Goal: Communication & Community: Share content

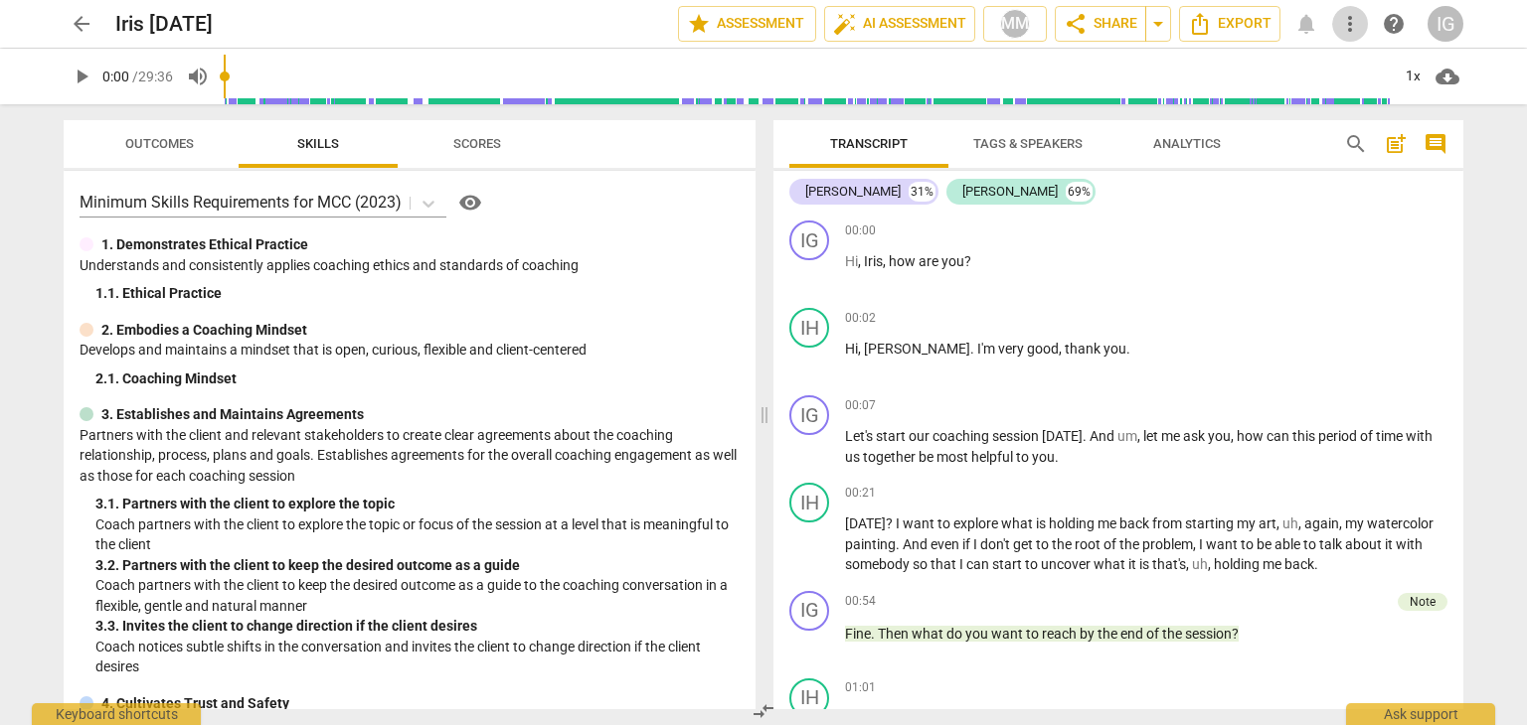
click at [1348, 15] on span "more_vert" at bounding box center [1350, 24] width 24 height 24
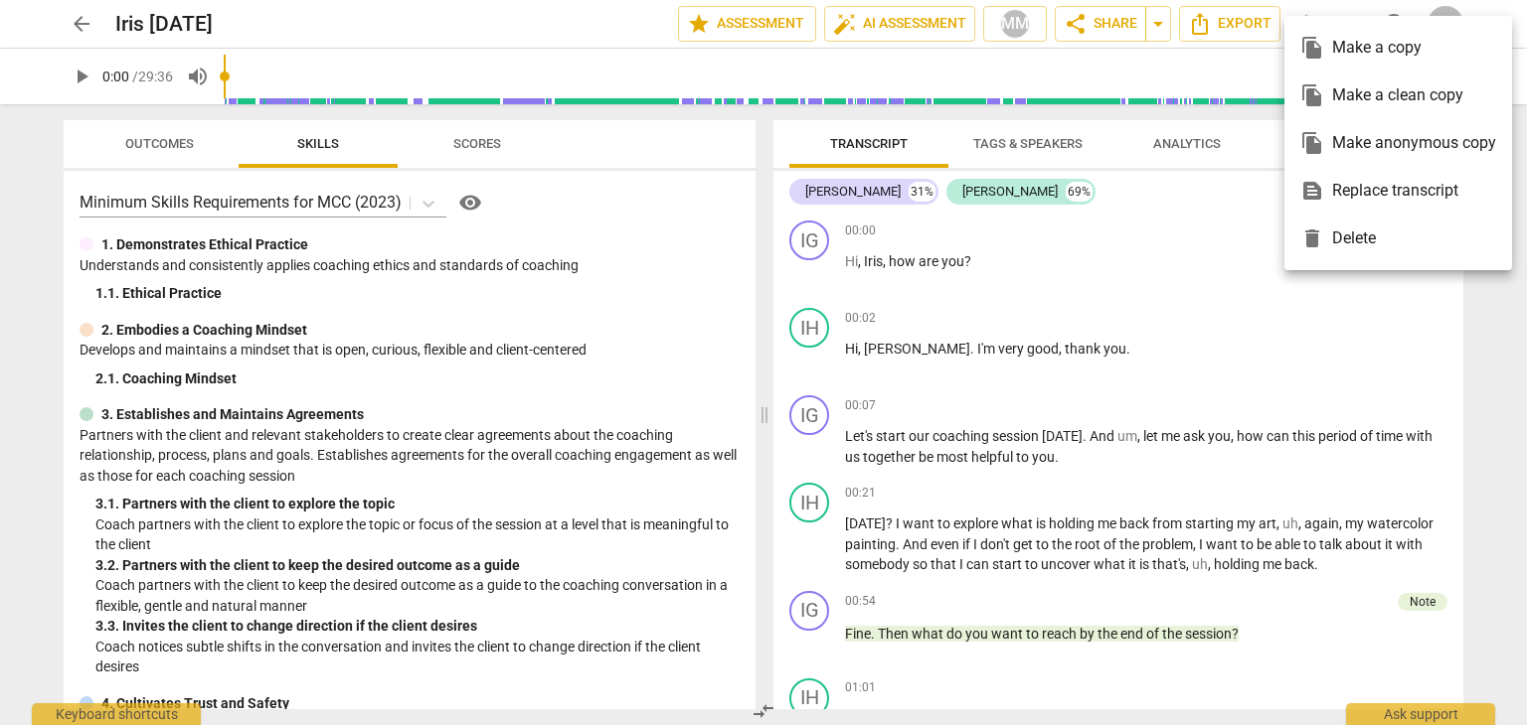
click at [1490, 328] on div at bounding box center [763, 362] width 1527 height 725
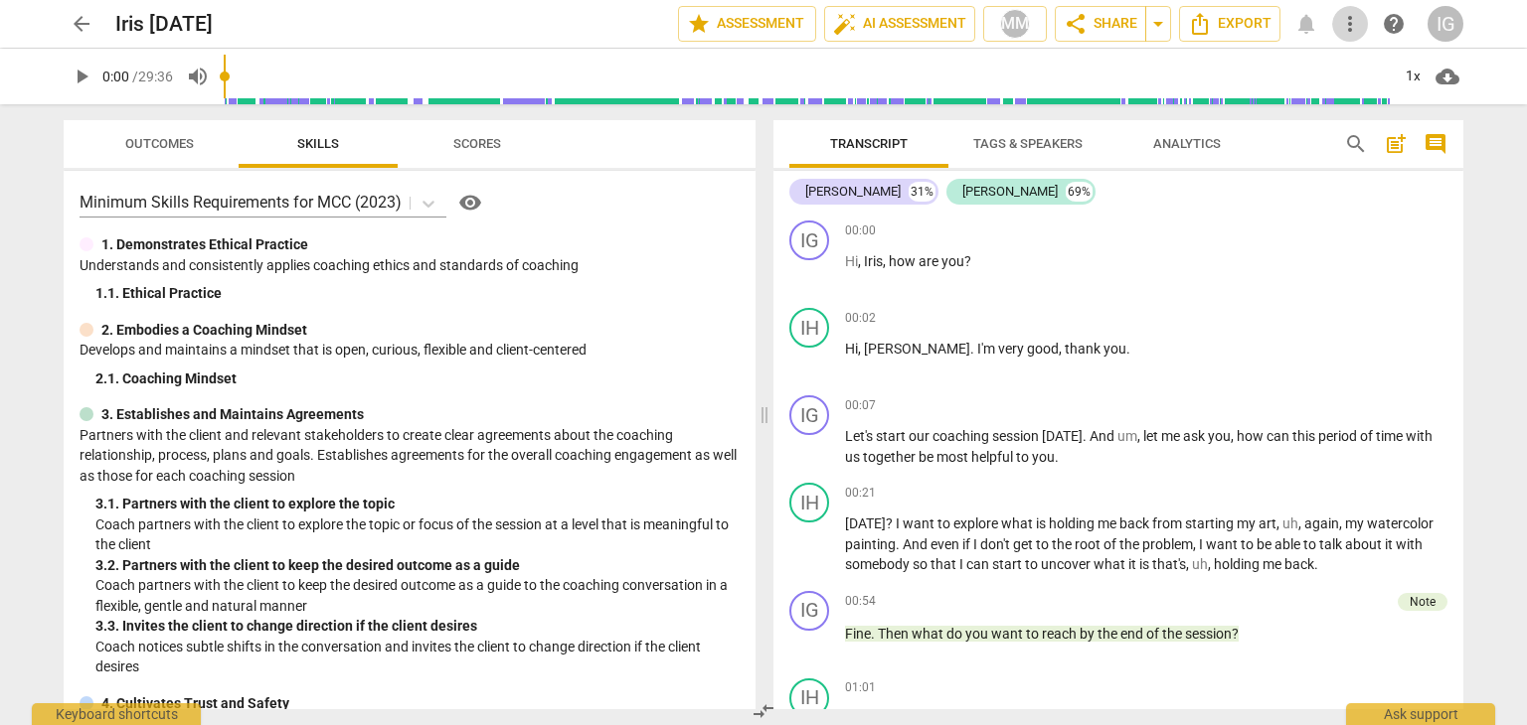
click at [1351, 28] on span "more_vert" at bounding box center [1350, 24] width 24 height 24
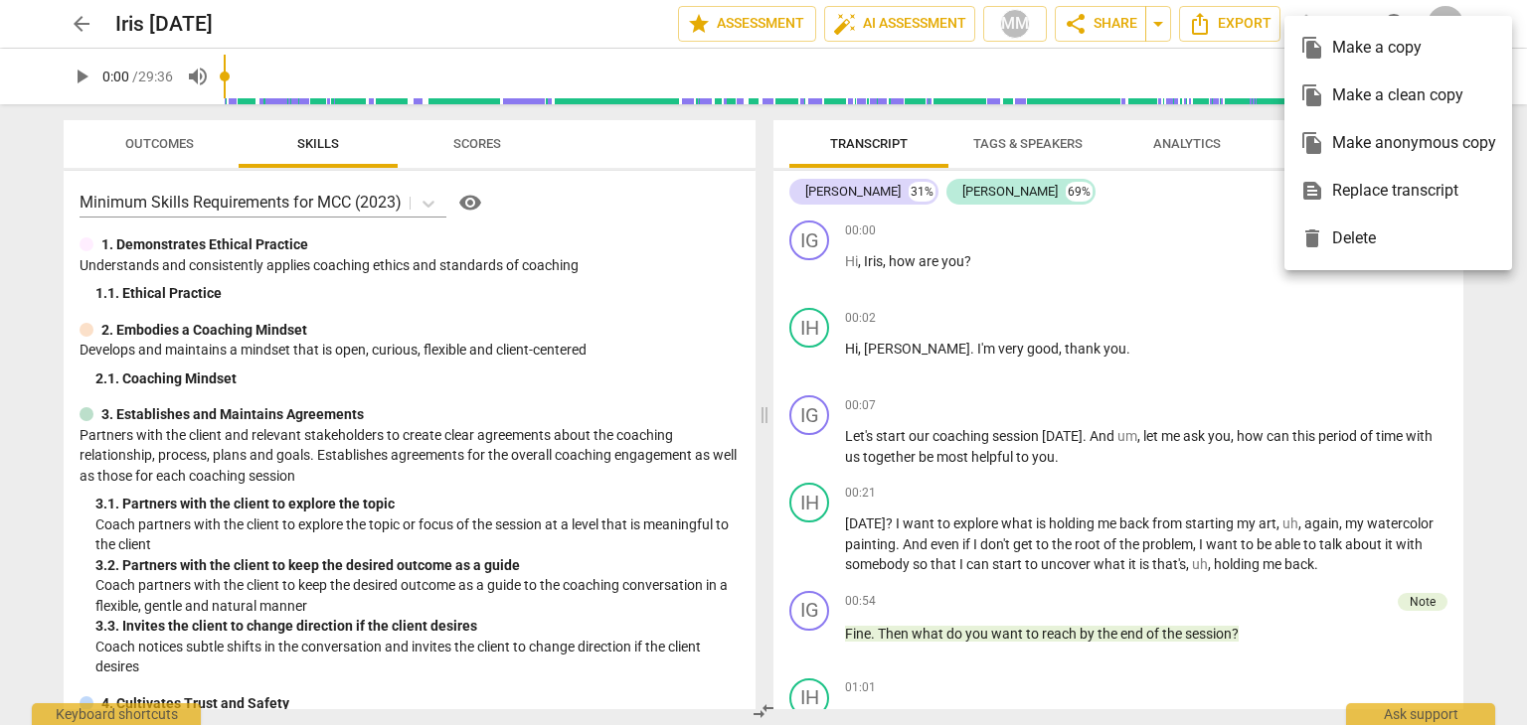
click at [1088, 24] on div at bounding box center [763, 362] width 1527 height 725
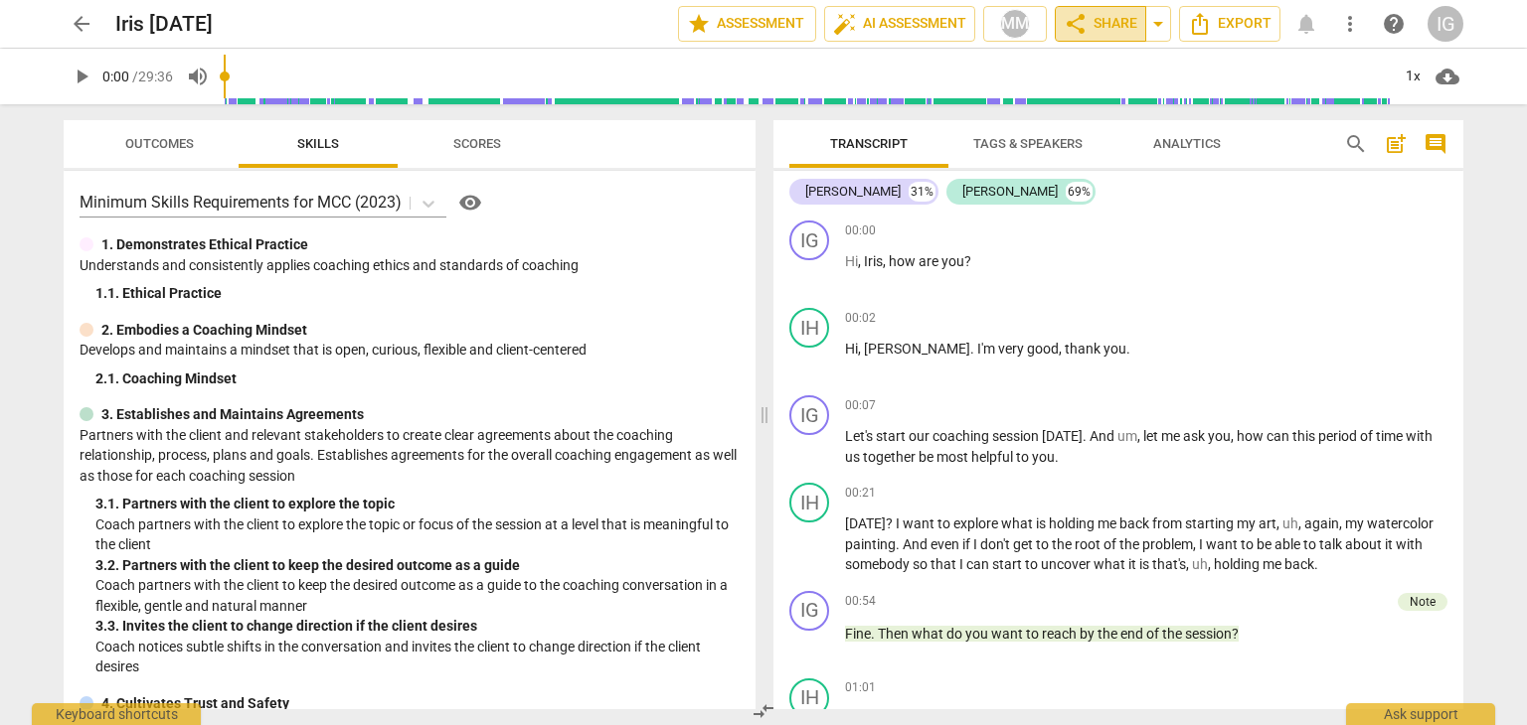
click at [1076, 17] on span "share" at bounding box center [1075, 24] width 24 height 24
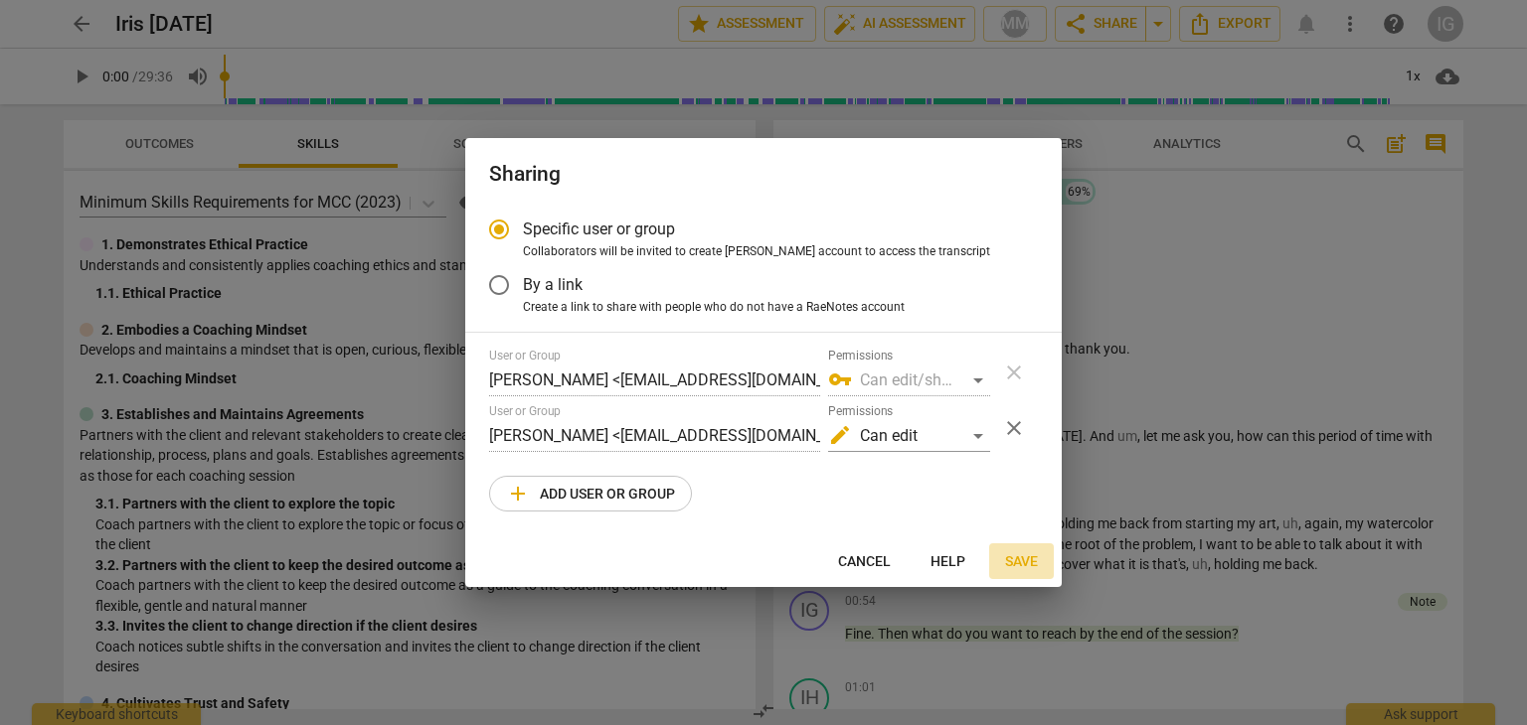
click at [1023, 558] on span "Save" at bounding box center [1021, 563] width 33 height 20
radio input "false"
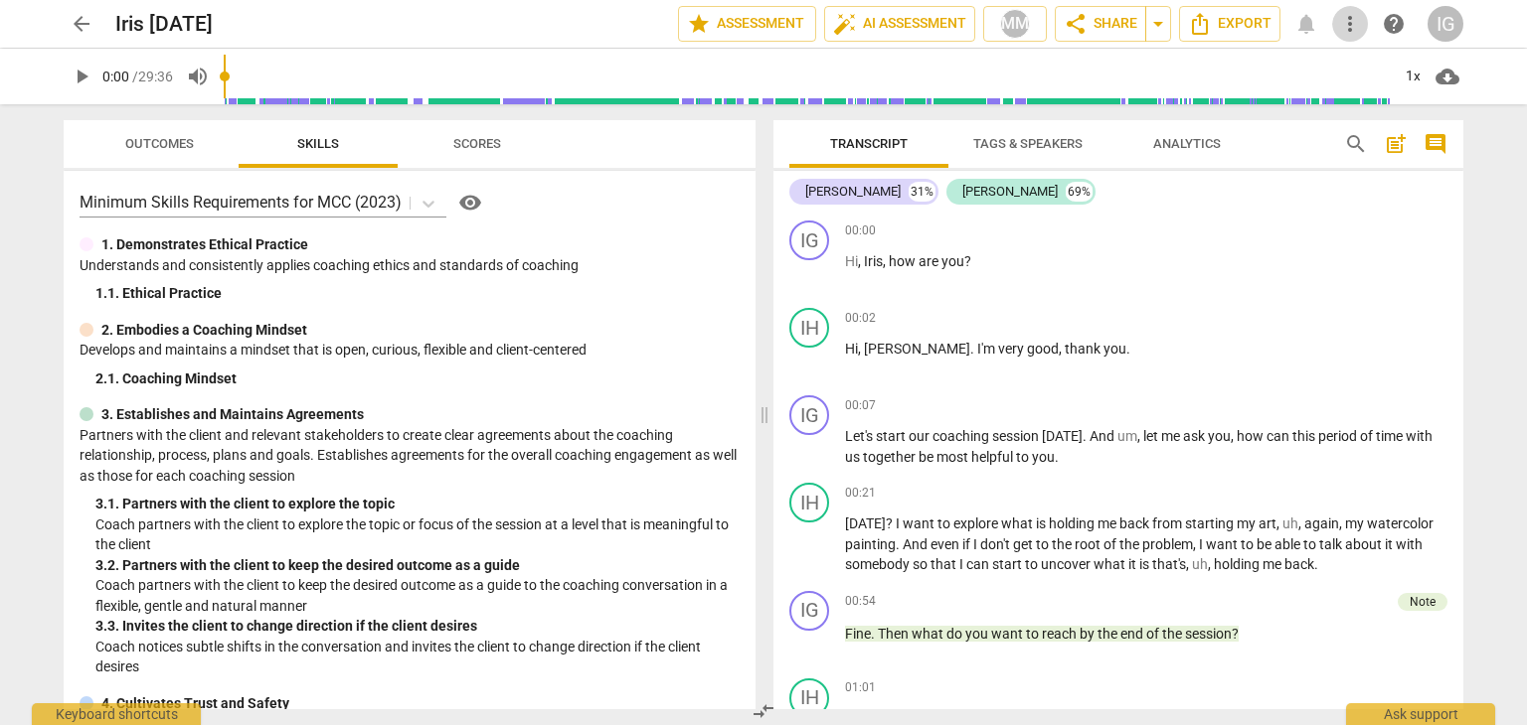
click at [1353, 17] on span "more_vert" at bounding box center [1350, 24] width 24 height 24
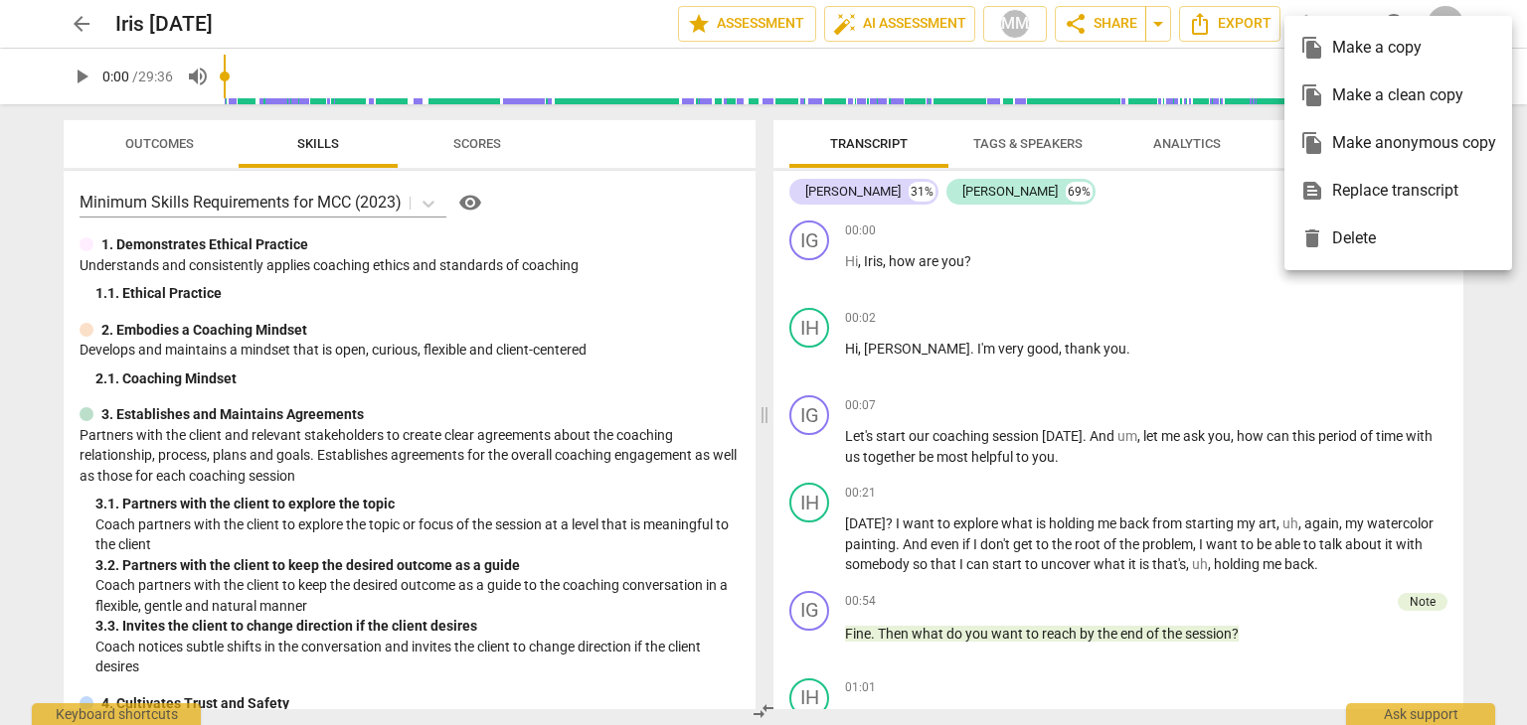
click at [1160, 24] on div at bounding box center [763, 362] width 1527 height 725
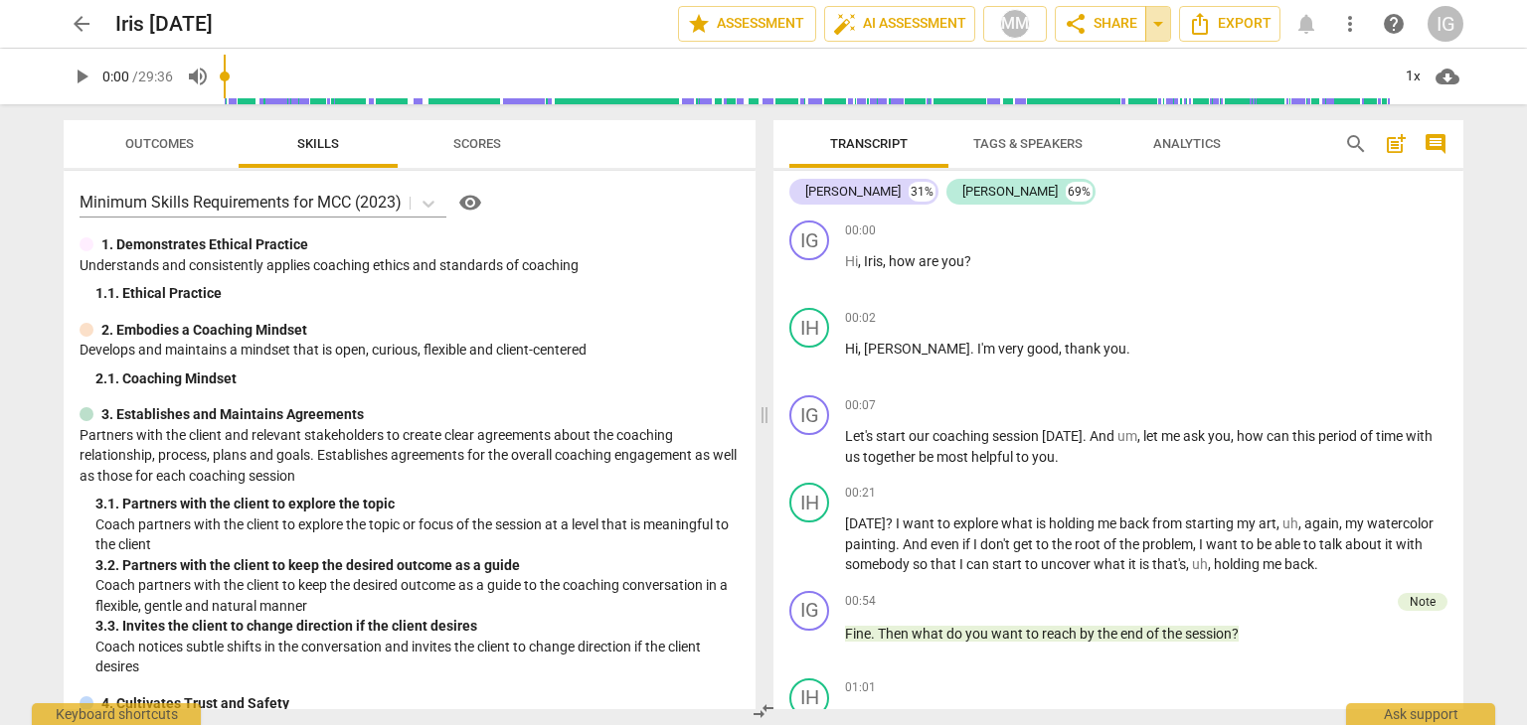
click at [1160, 24] on span "arrow_drop_down" at bounding box center [1158, 24] width 24 height 24
click at [1350, 24] on span "more_vert" at bounding box center [1350, 24] width 24 height 24
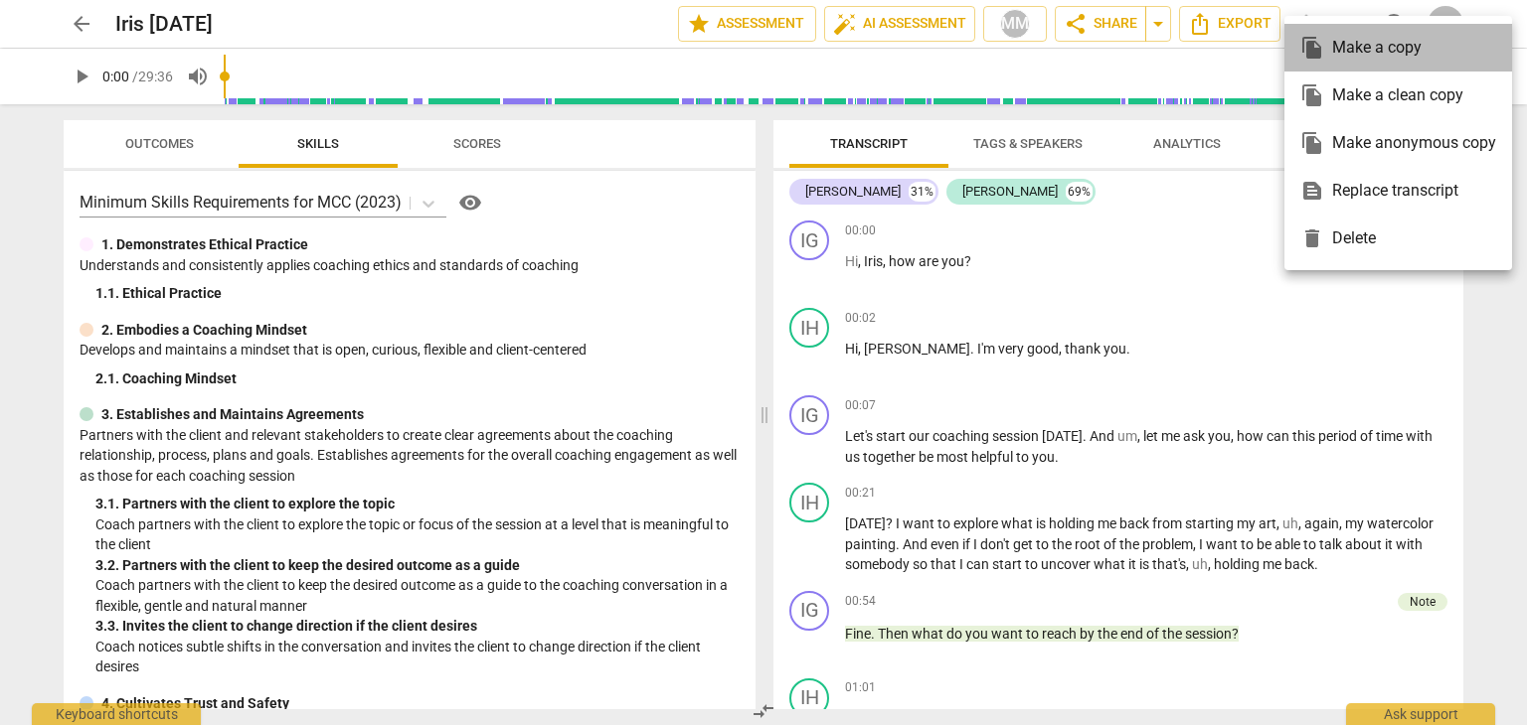
click at [1350, 24] on div "file_copy Make a copy" at bounding box center [1398, 48] width 196 height 48
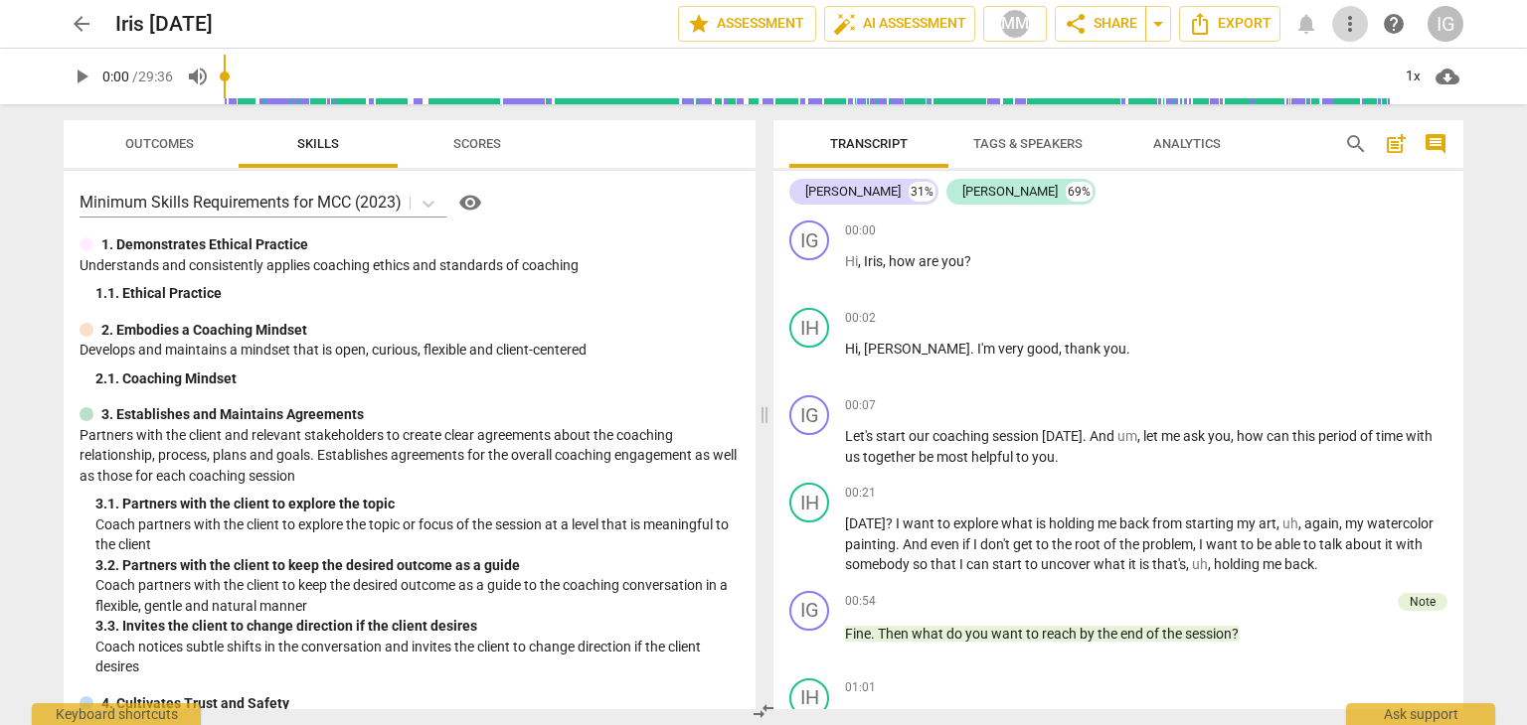
click at [1344, 21] on span "more_vert" at bounding box center [1350, 24] width 24 height 24
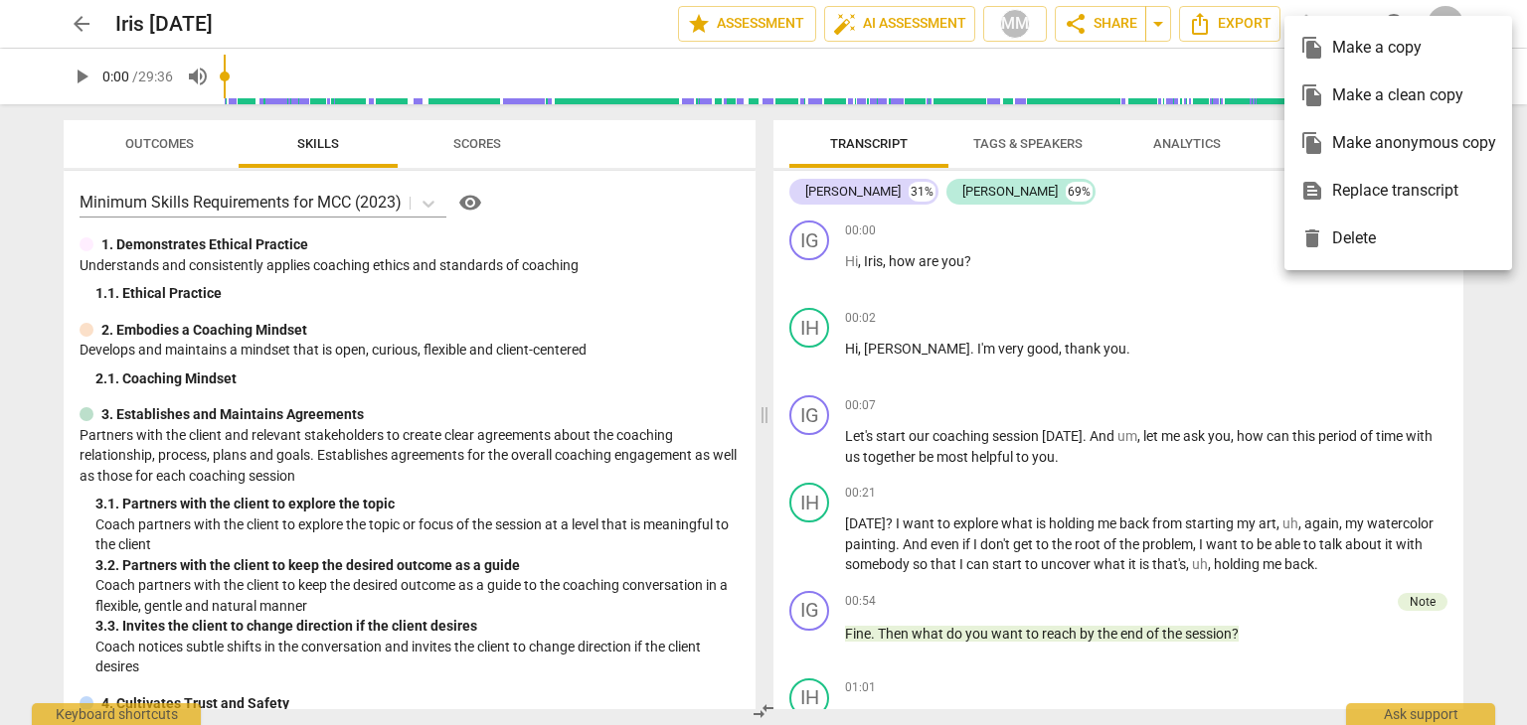
click at [1105, 20] on div at bounding box center [763, 362] width 1527 height 725
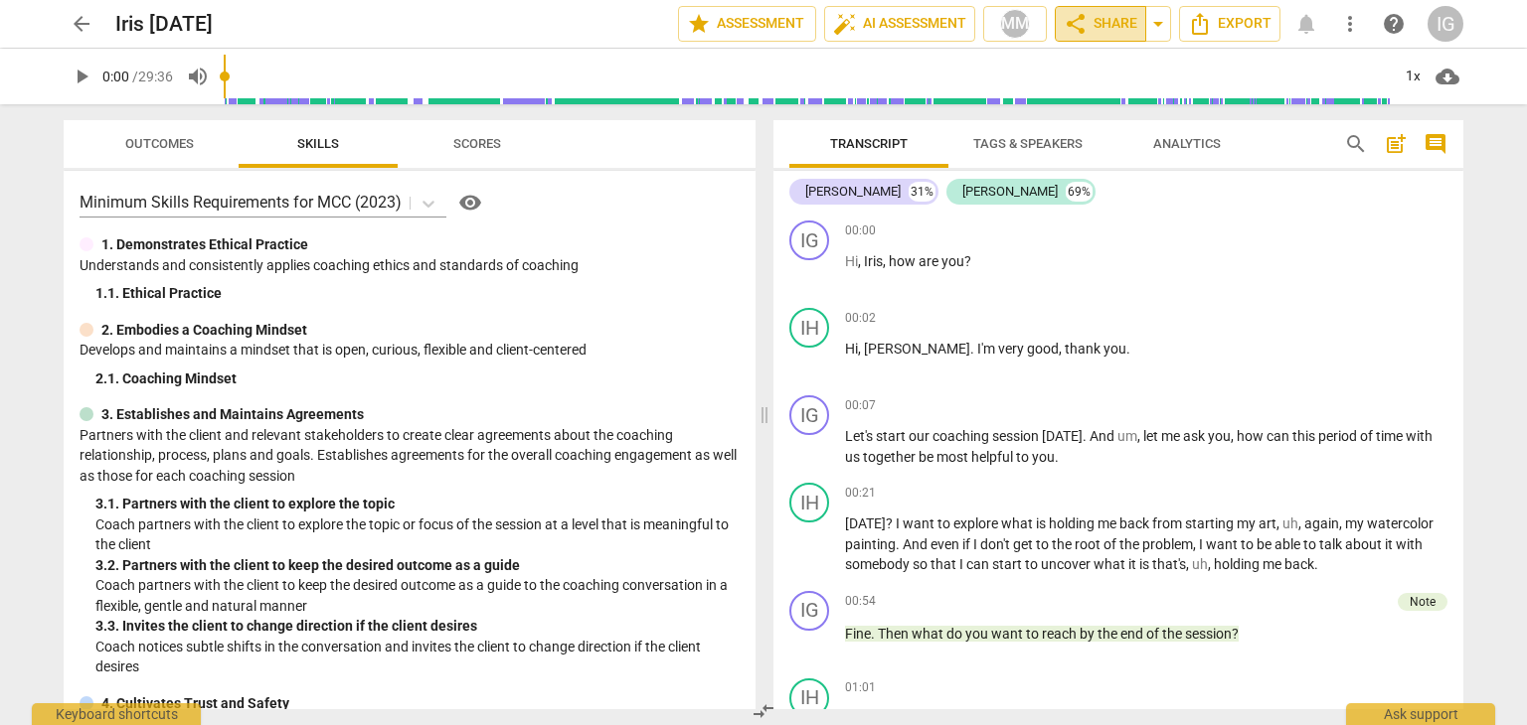
click at [1097, 24] on span "share Share" at bounding box center [1100, 24] width 74 height 24
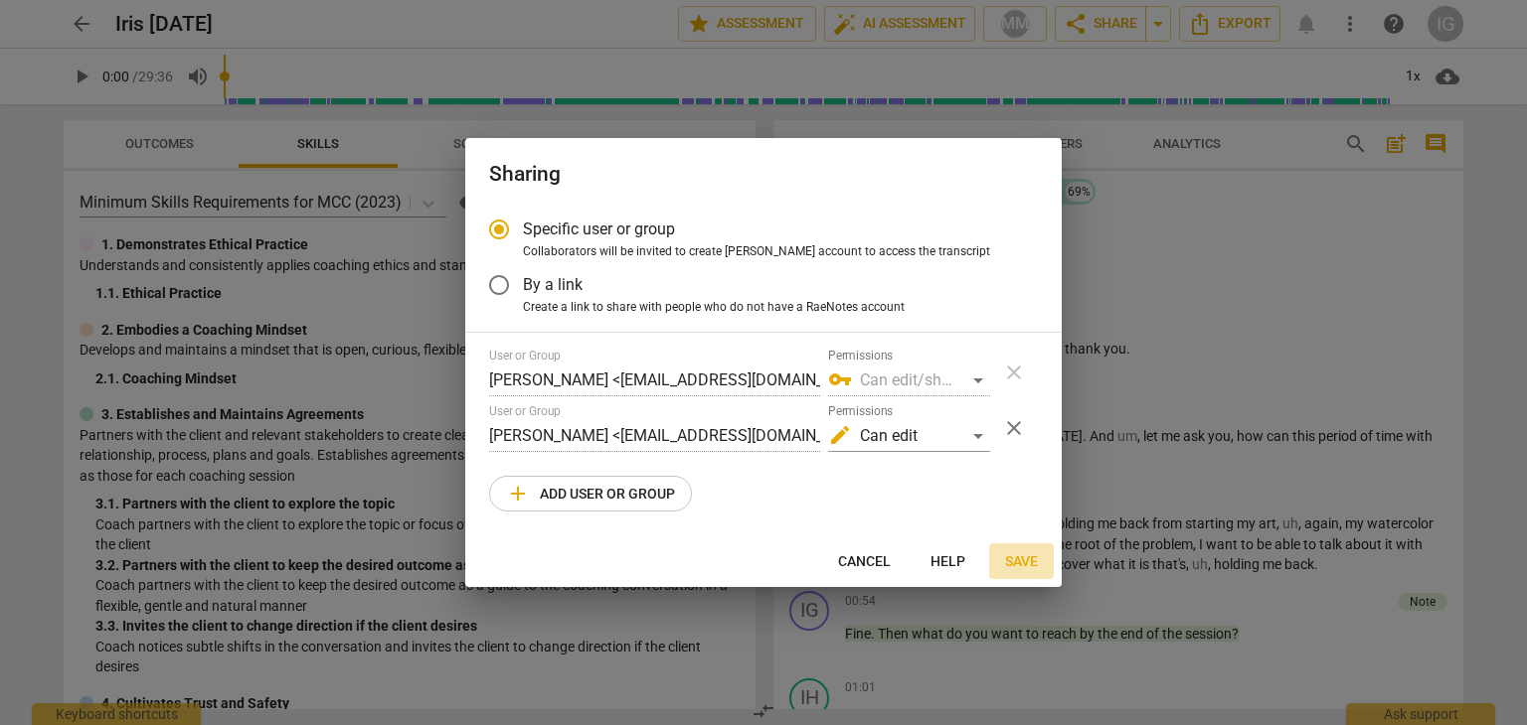
click at [1016, 553] on span "Save" at bounding box center [1021, 563] width 33 height 20
radio input "false"
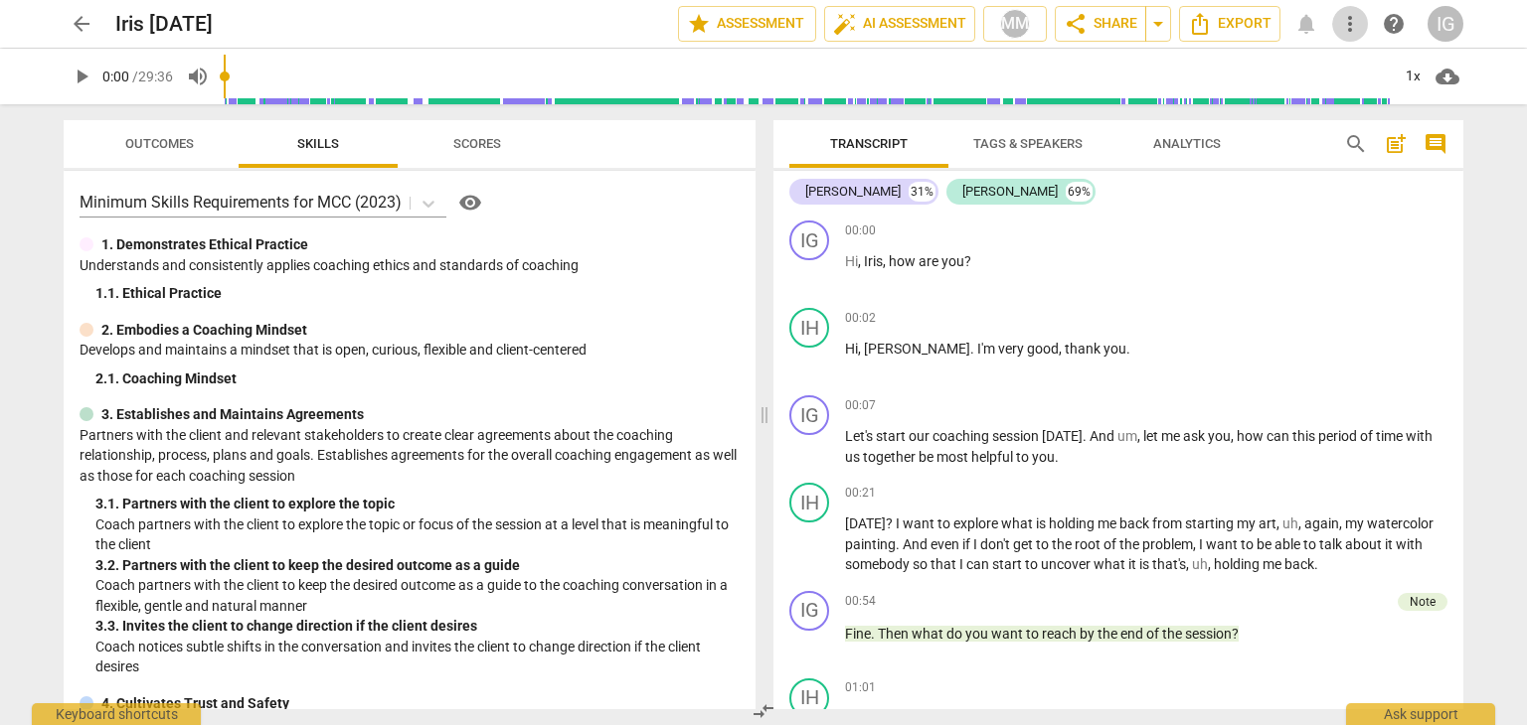
click at [1353, 24] on span "more_vert" at bounding box center [1350, 24] width 24 height 24
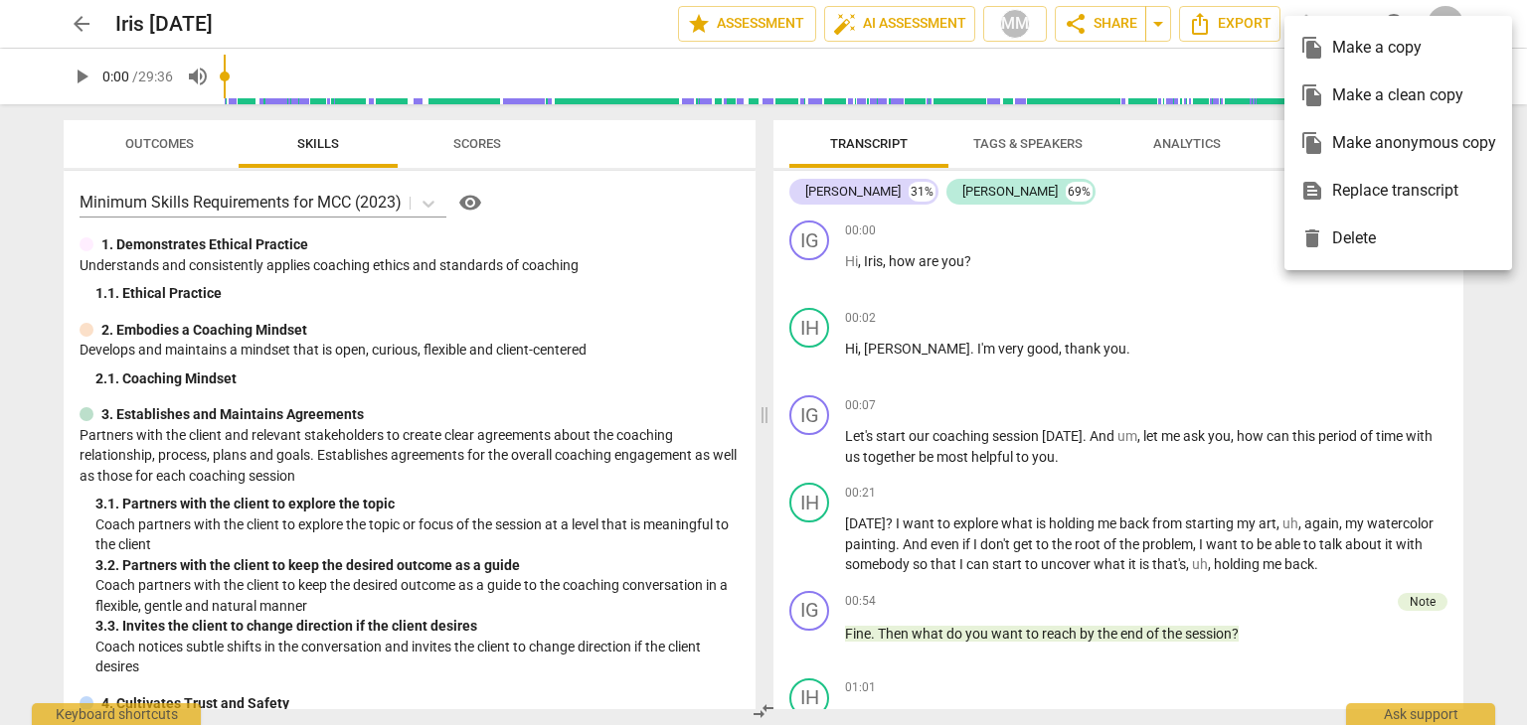
click at [1503, 319] on div at bounding box center [763, 362] width 1527 height 725
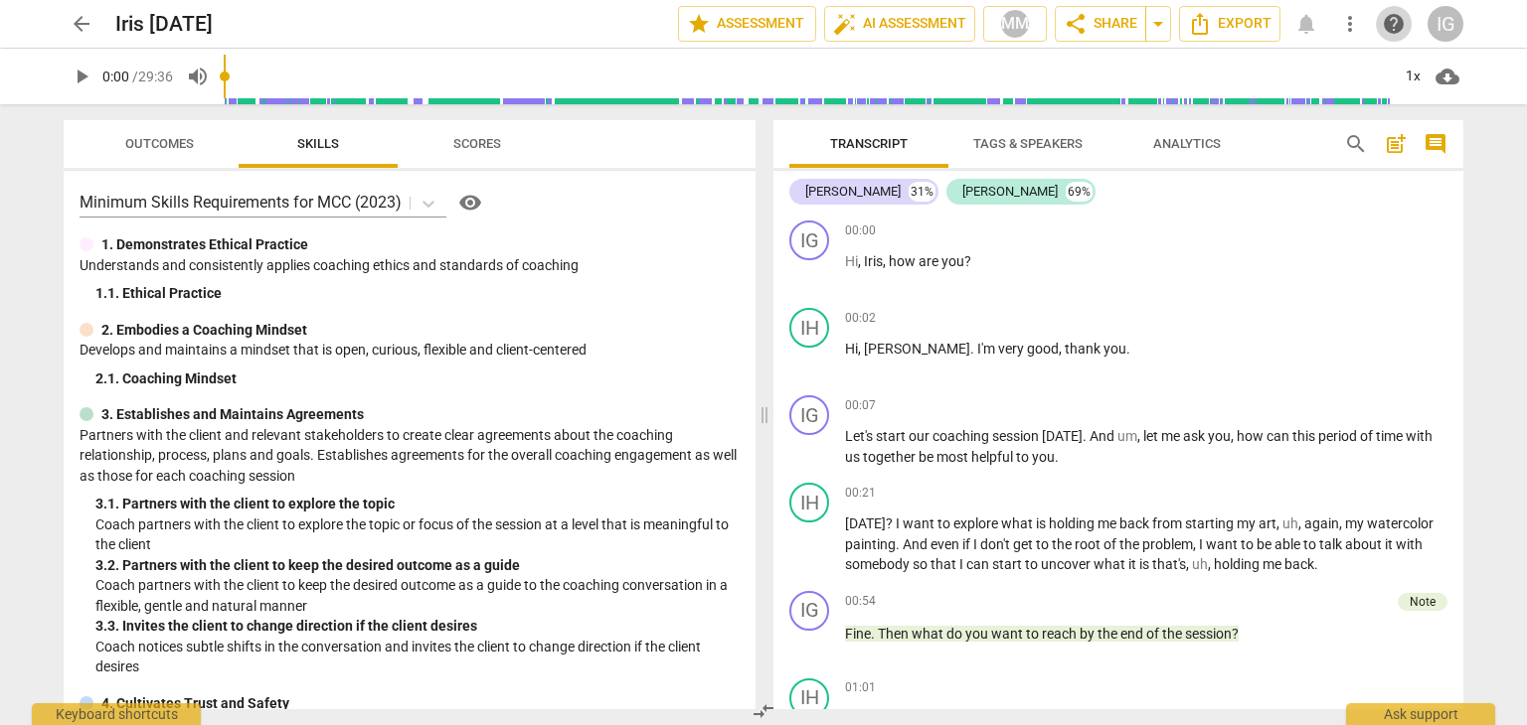
click at [1390, 21] on span "help" at bounding box center [1393, 24] width 24 height 24
click at [1511, 149] on div "arrow_back Iris 28 July edit star Assessment auto_fix_high AI Assessment MM sha…" at bounding box center [763, 362] width 1527 height 725
click at [1350, 22] on span "more_vert" at bounding box center [1350, 24] width 24 height 24
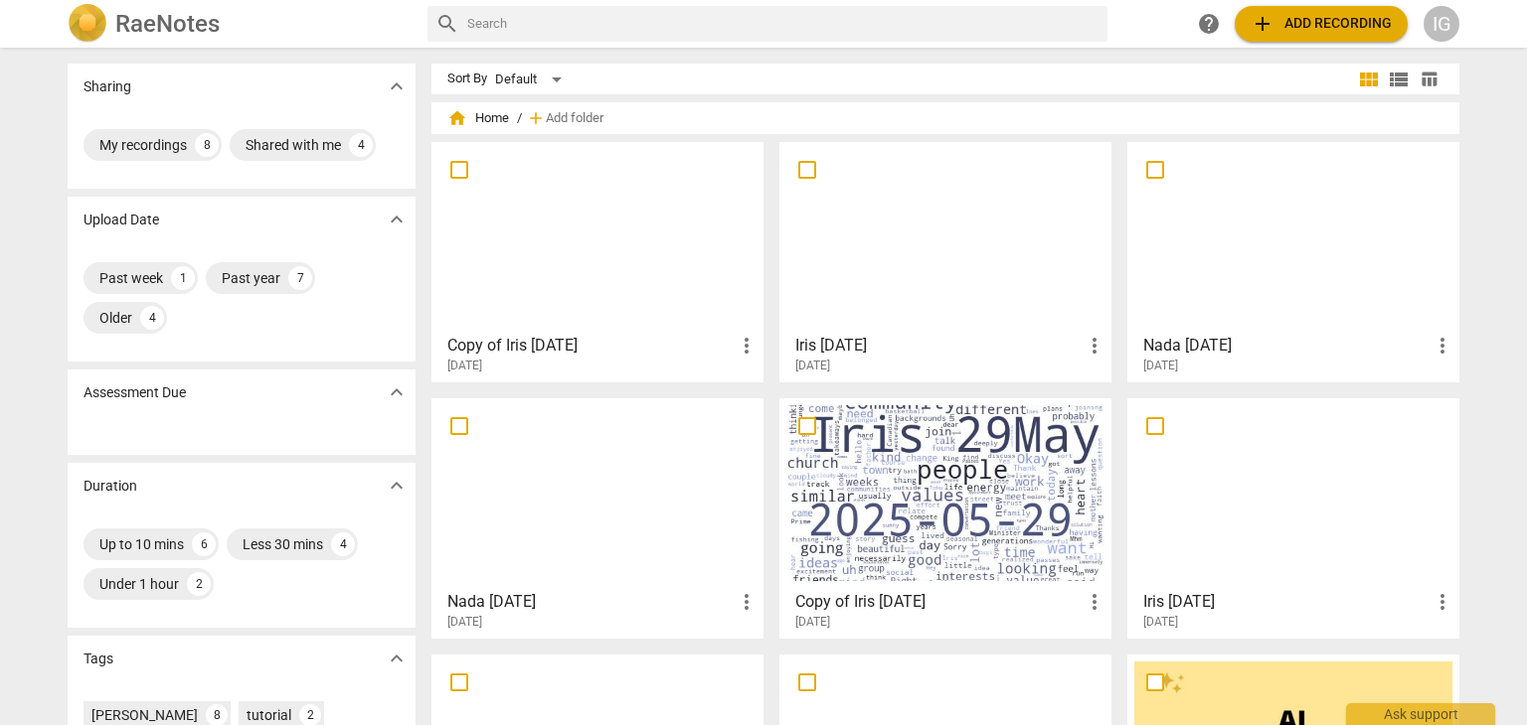
click at [1291, 21] on span "add Add recording" at bounding box center [1320, 24] width 141 height 24
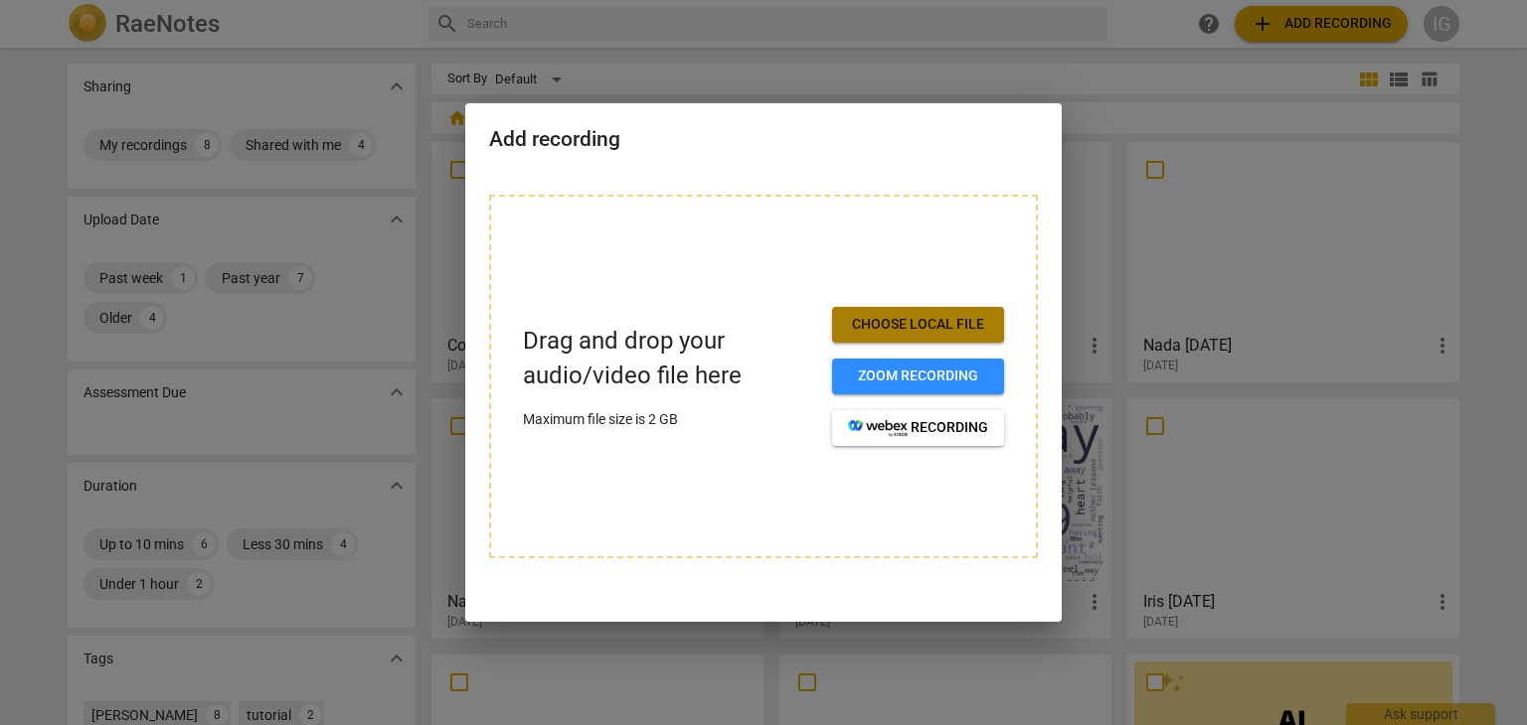
click at [942, 313] on button "Choose local file" at bounding box center [918, 325] width 172 height 36
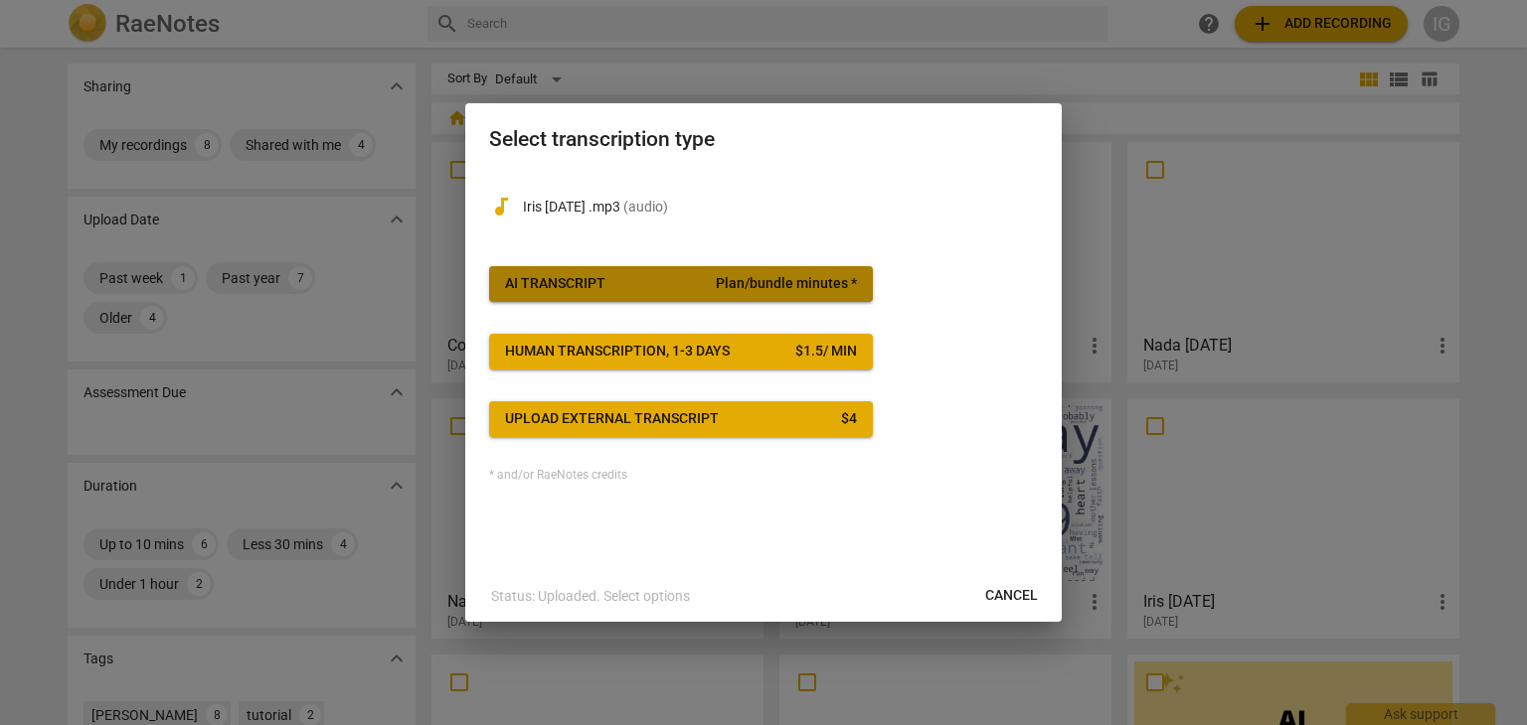
click at [648, 281] on span "AI Transcript Plan/bundle minutes *" at bounding box center [681, 284] width 352 height 20
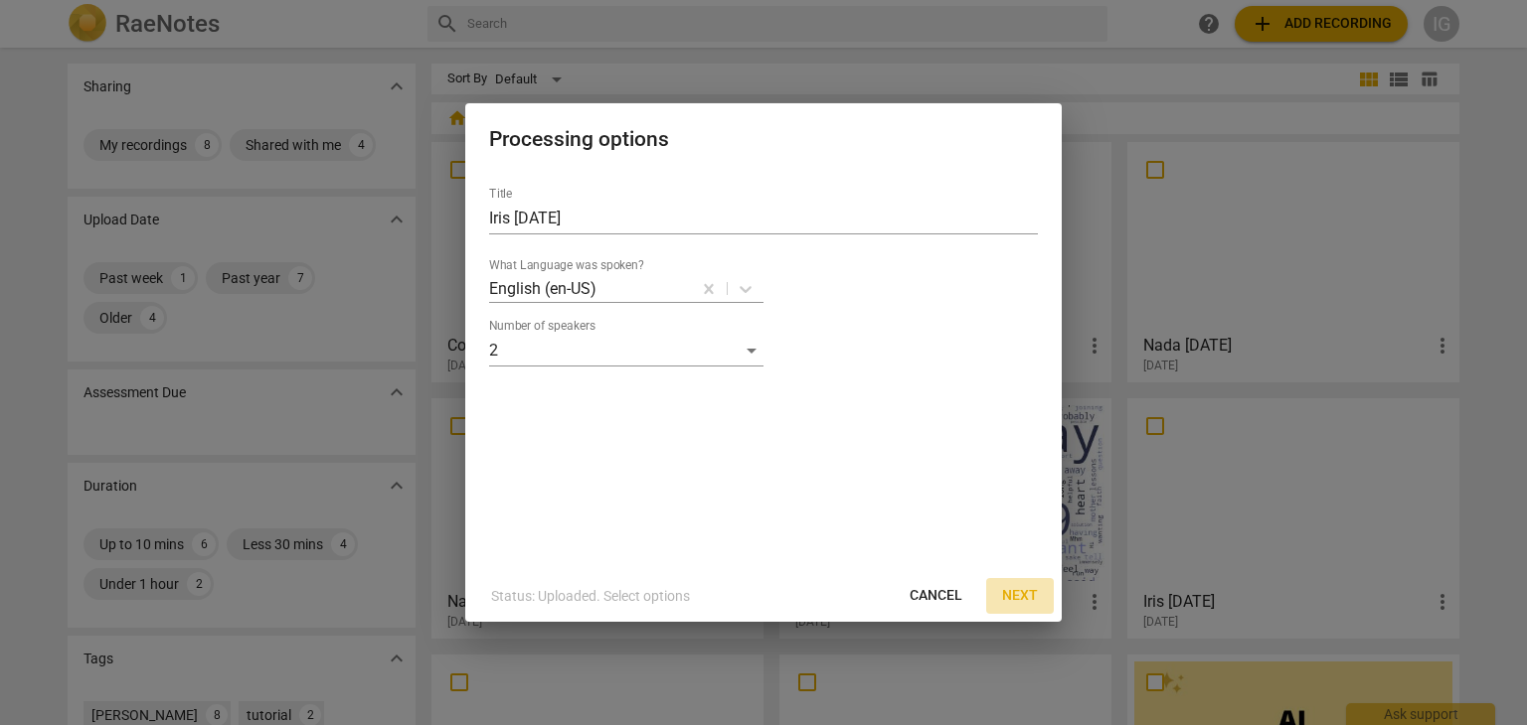
click at [1021, 597] on span "Next" at bounding box center [1020, 596] width 36 height 20
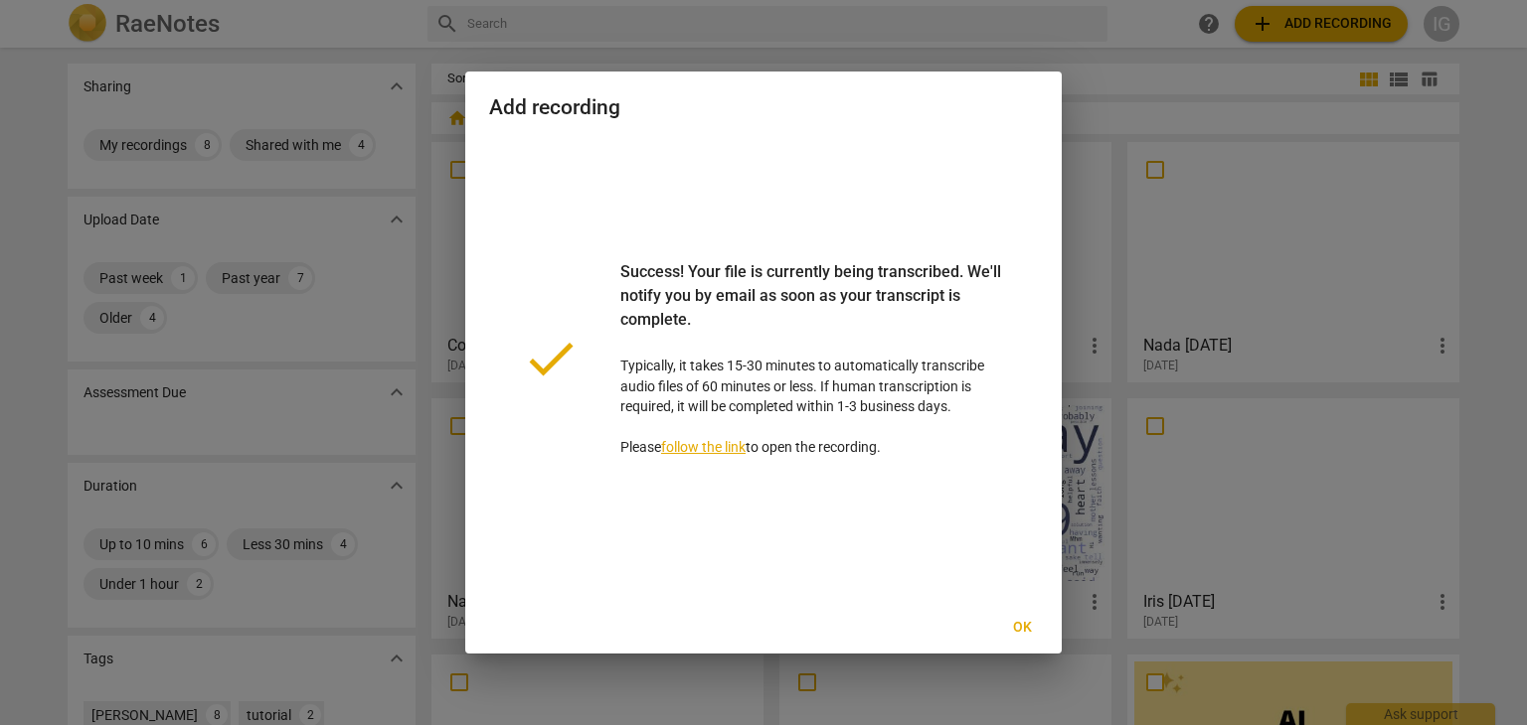
click at [1022, 622] on span "Ok" at bounding box center [1022, 628] width 32 height 20
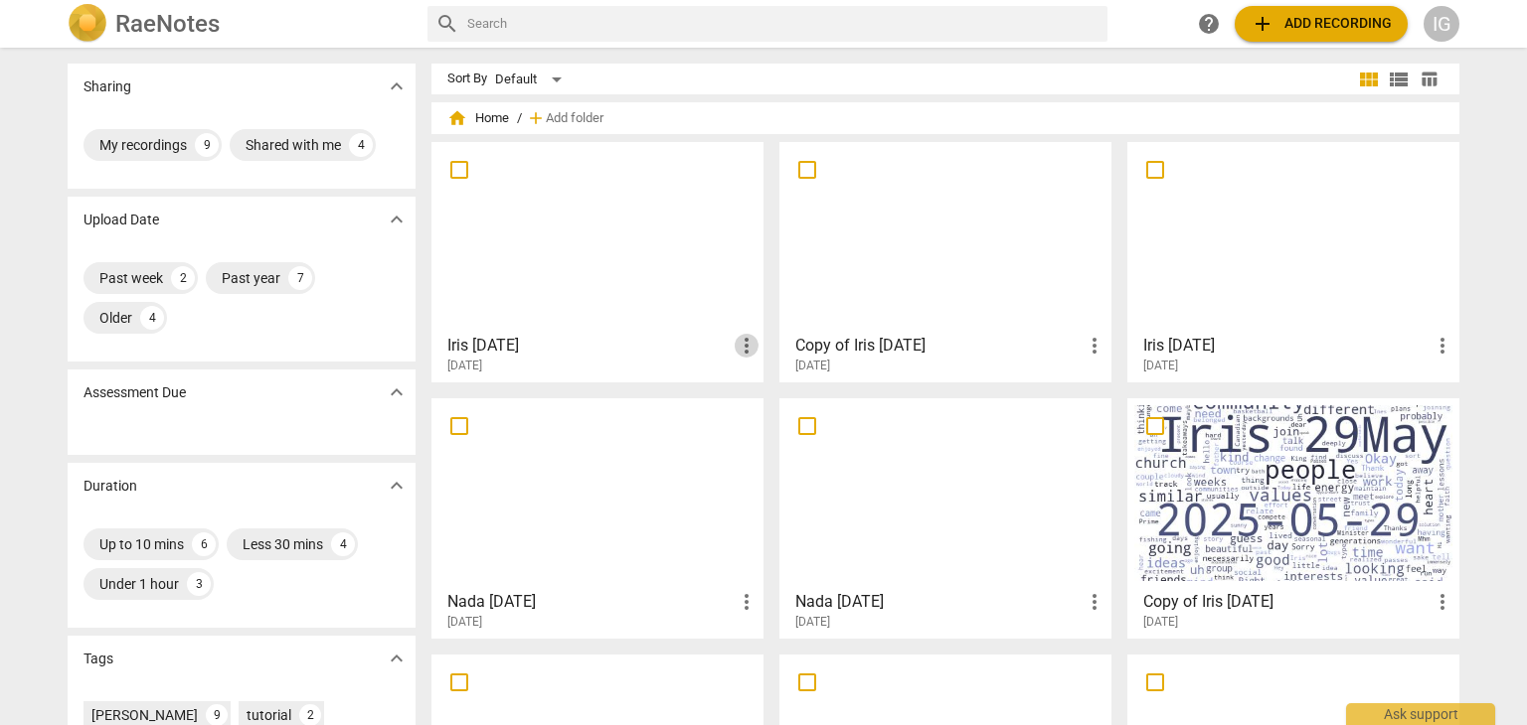
click at [735, 339] on span "more_vert" at bounding box center [746, 346] width 24 height 24
click at [587, 257] on div at bounding box center [763, 362] width 1527 height 725
click at [569, 236] on div at bounding box center [597, 237] width 318 height 176
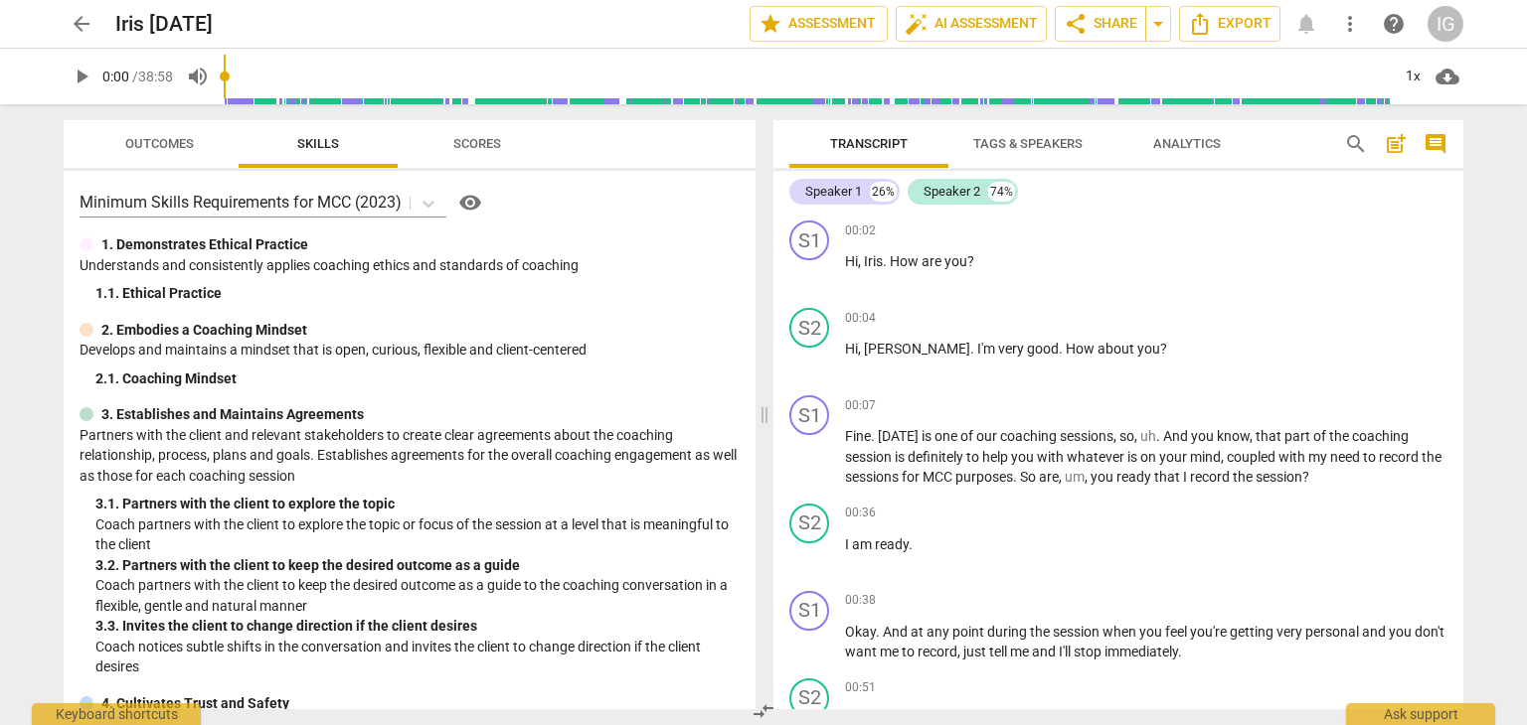
click at [569, 236] on div "1. Demonstrates Ethical Practice" at bounding box center [410, 245] width 660 height 21
click at [858, 191] on div "Speaker 1" at bounding box center [833, 192] width 57 height 20
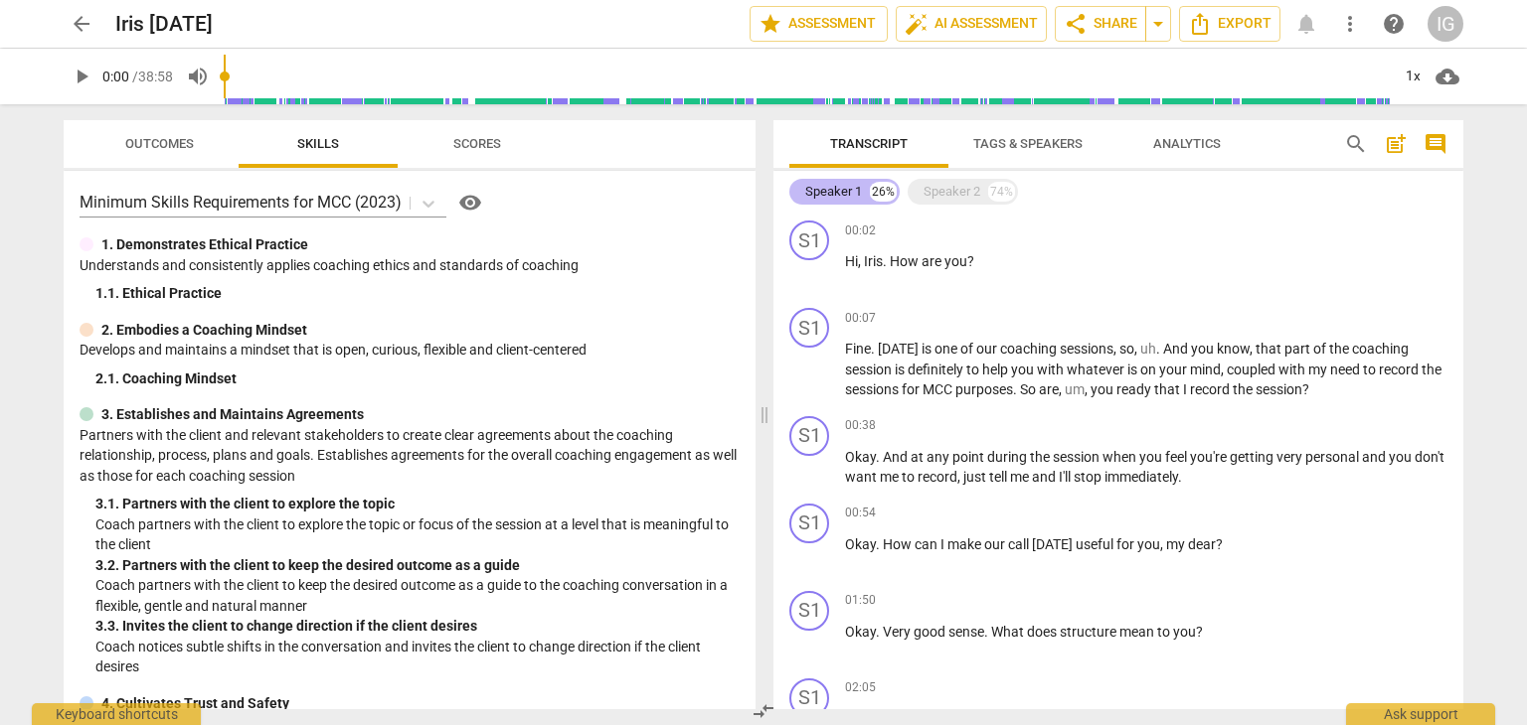
click at [831, 188] on div "Speaker 1" at bounding box center [833, 192] width 57 height 20
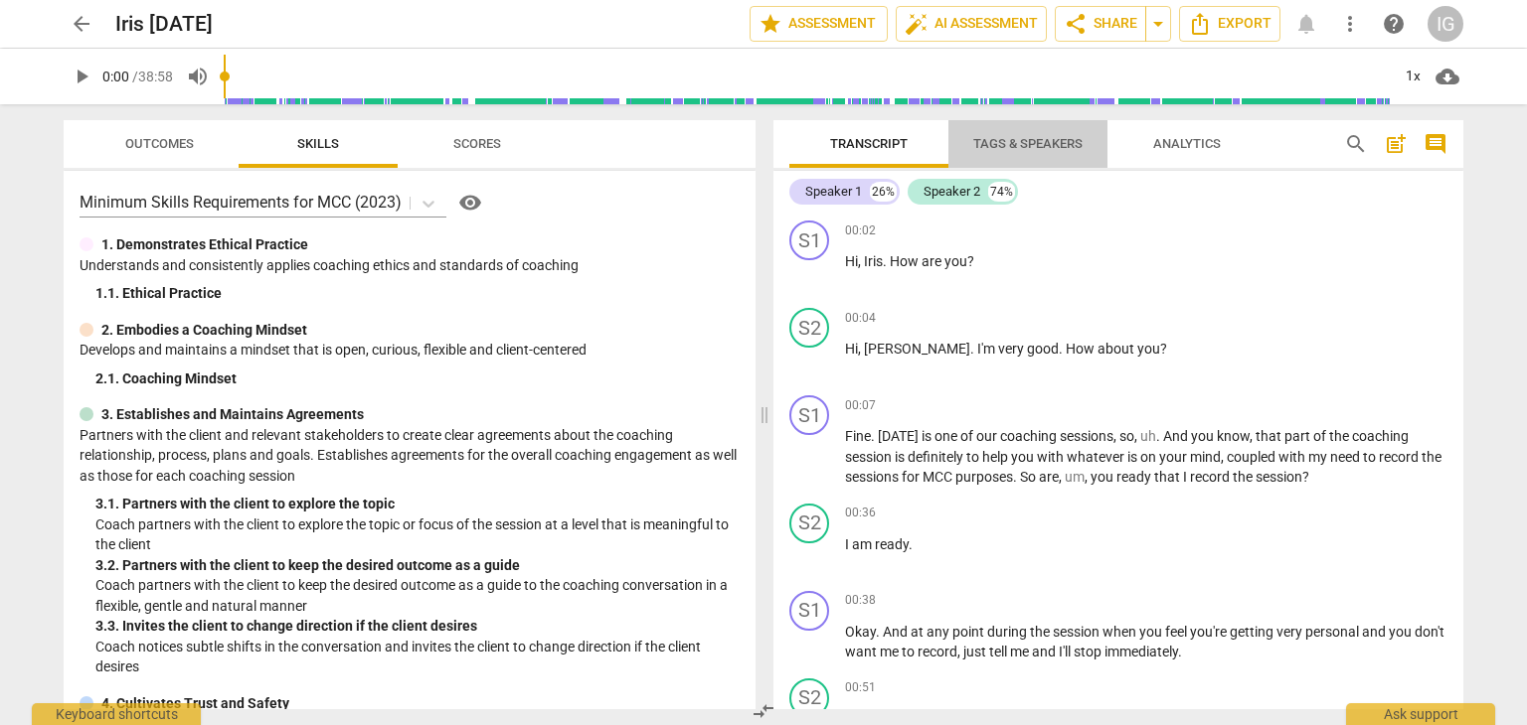
click at [1041, 144] on span "Tags & Speakers" at bounding box center [1027, 143] width 109 height 15
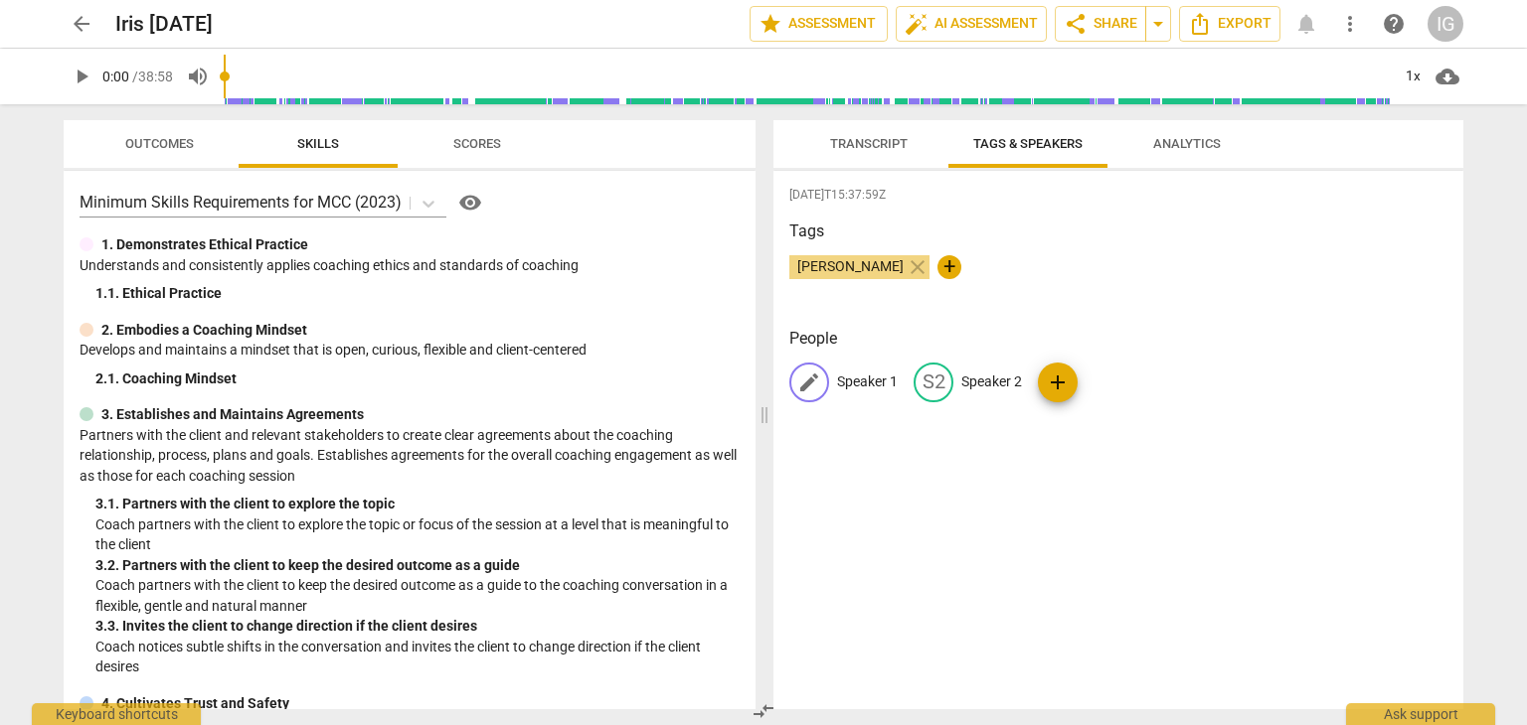
click at [855, 375] on p "Speaker 1" at bounding box center [867, 382] width 61 height 21
type input "[PERSON_NAME]"
click at [1122, 363] on div "edit Speaker 2" at bounding box center [1097, 383] width 108 height 40
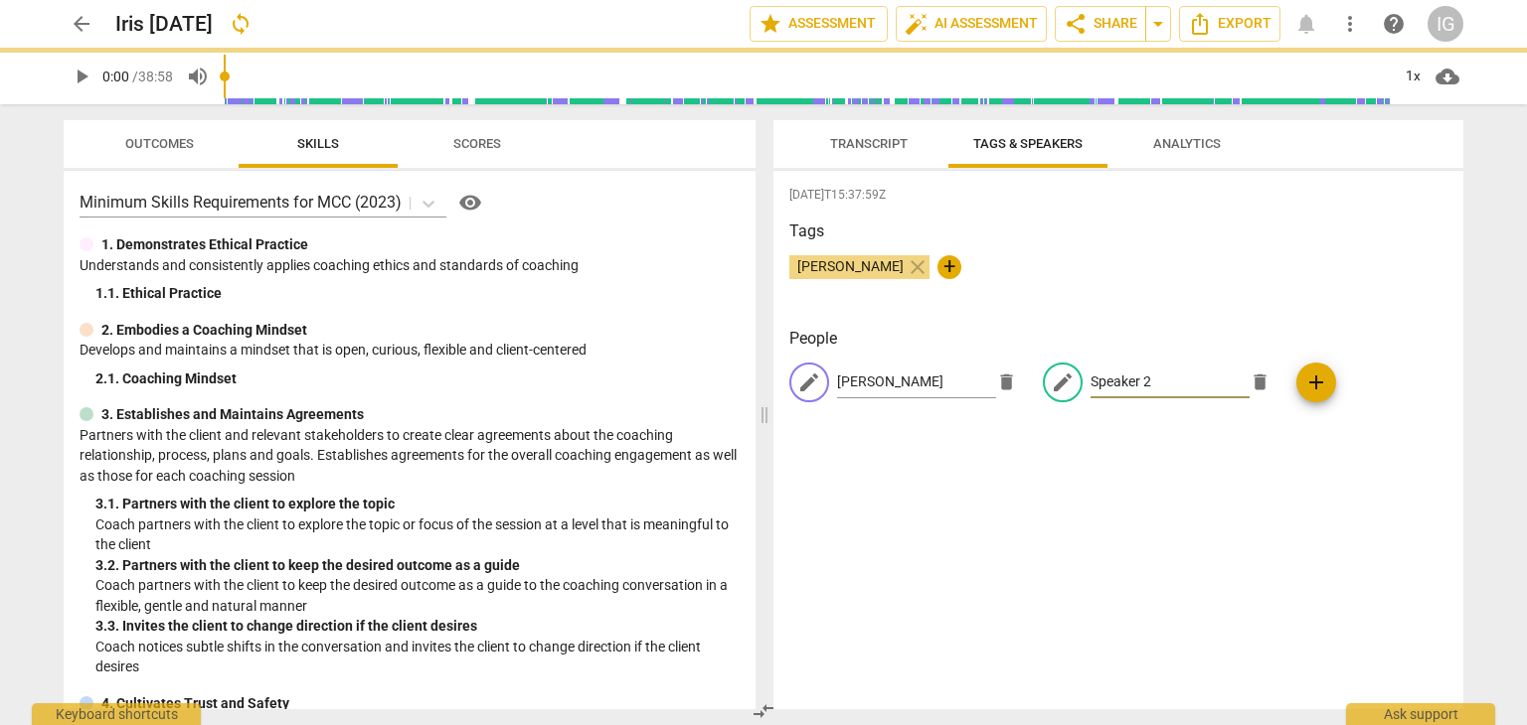
click at [1116, 380] on input "Speaker 2" at bounding box center [1169, 383] width 159 height 32
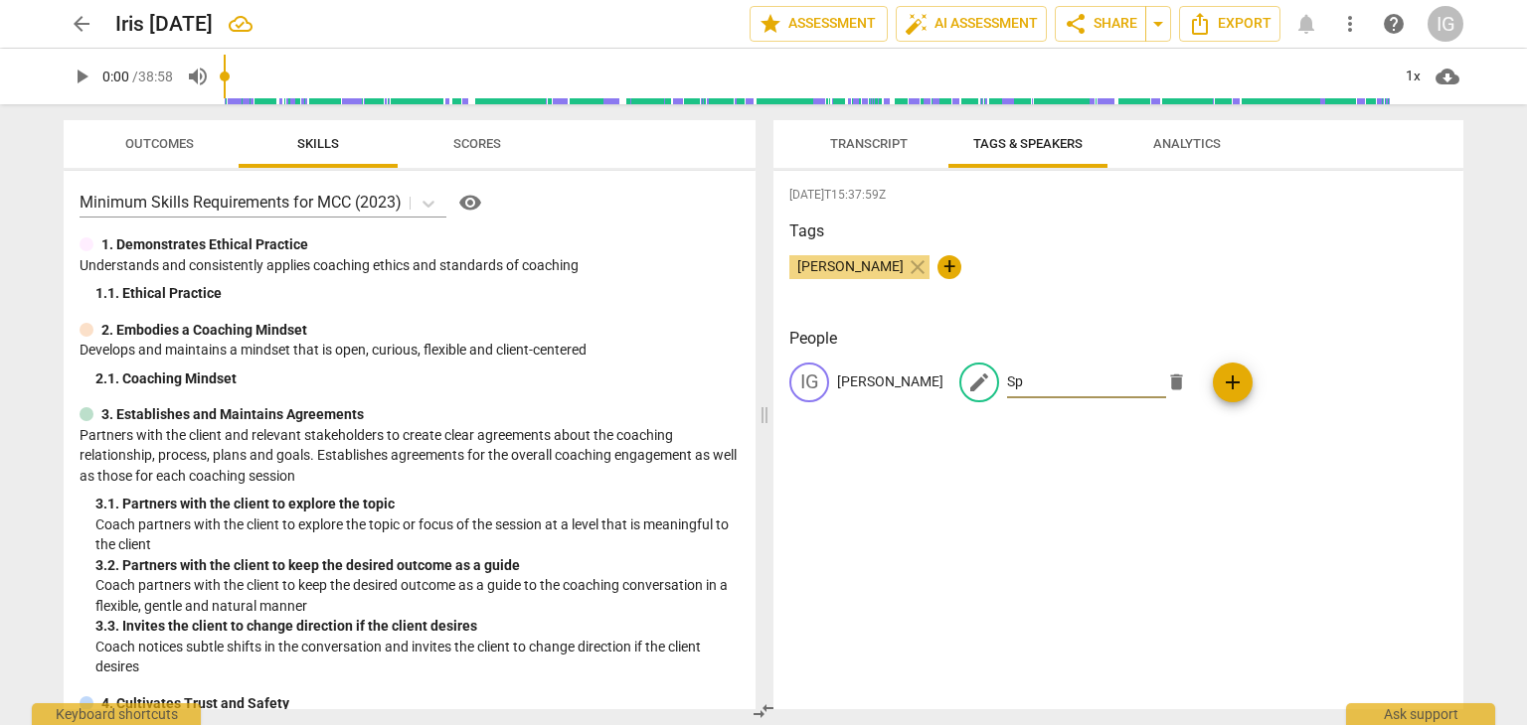
type input "S"
type input "Iris"
click at [862, 144] on span "Transcript" at bounding box center [869, 143] width 78 height 15
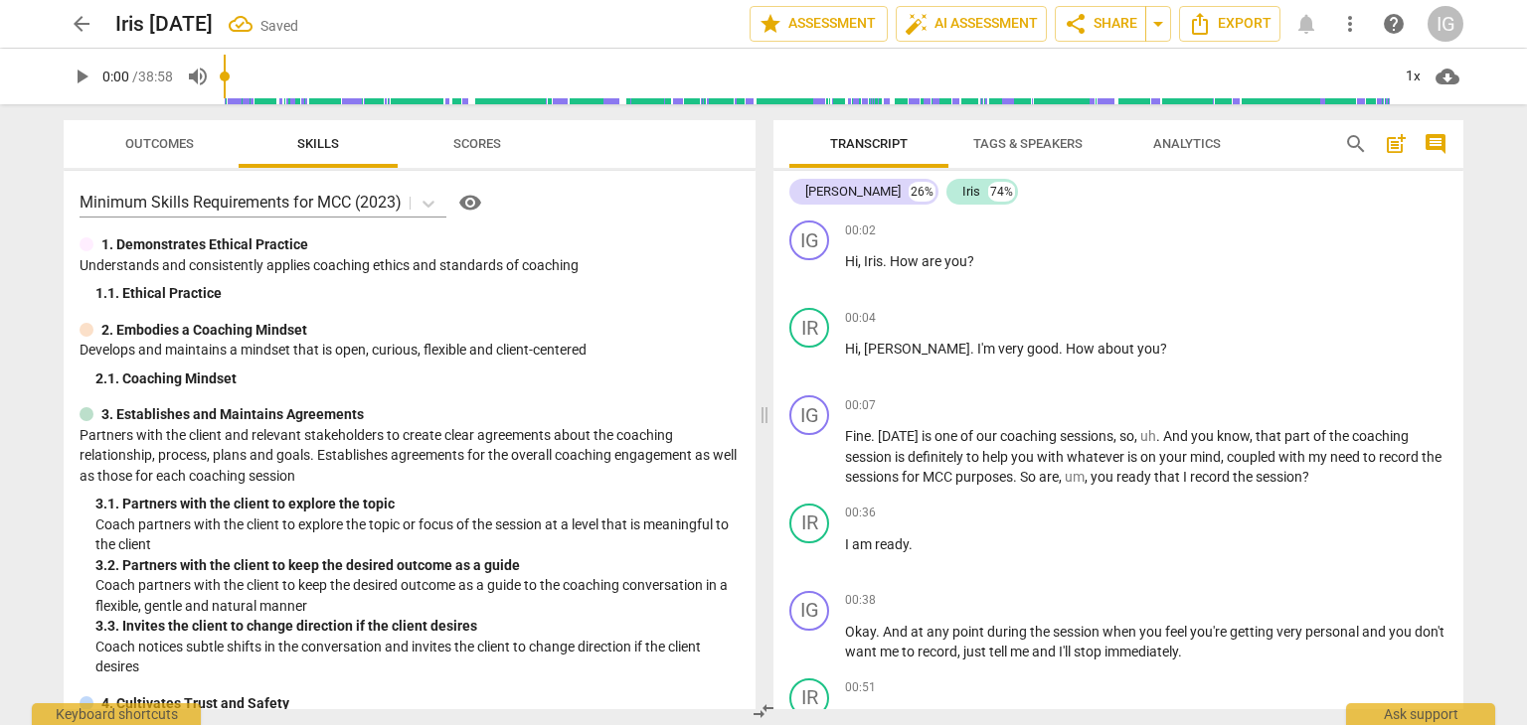
click at [1201, 142] on span "Analytics" at bounding box center [1187, 143] width 68 height 15
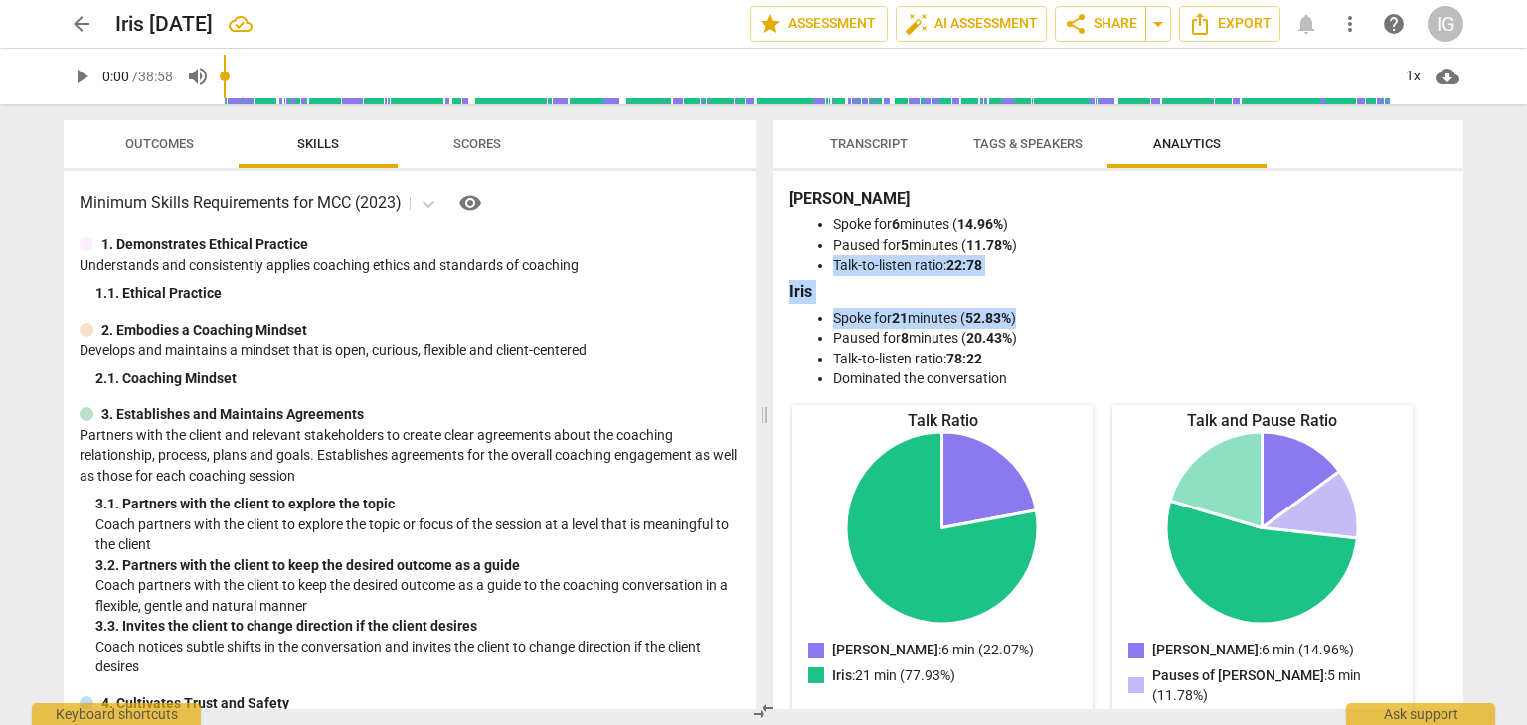
drag, startPoint x: 1447, startPoint y: 247, endPoint x: 1448, endPoint y: 313, distance: 65.6
click at [1448, 325] on div "Inas Ghanem Spoke for 6 minutes ( 14.96% ) Paused for 5 minutes ( 11.78% ) Talk…" at bounding box center [1118, 440] width 690 height 539
click at [864, 140] on span "Transcript" at bounding box center [869, 143] width 78 height 15
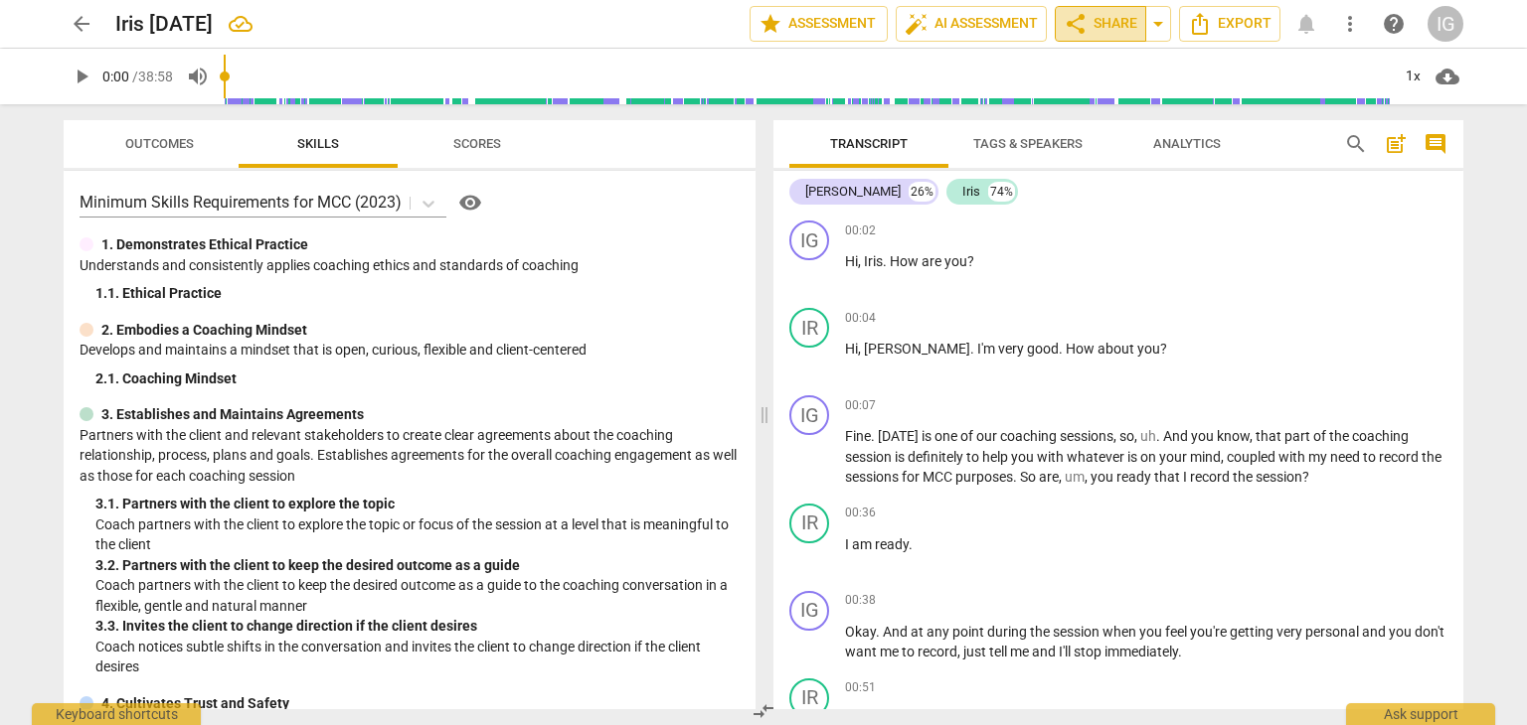
click at [1101, 17] on span "share Share" at bounding box center [1100, 24] width 74 height 24
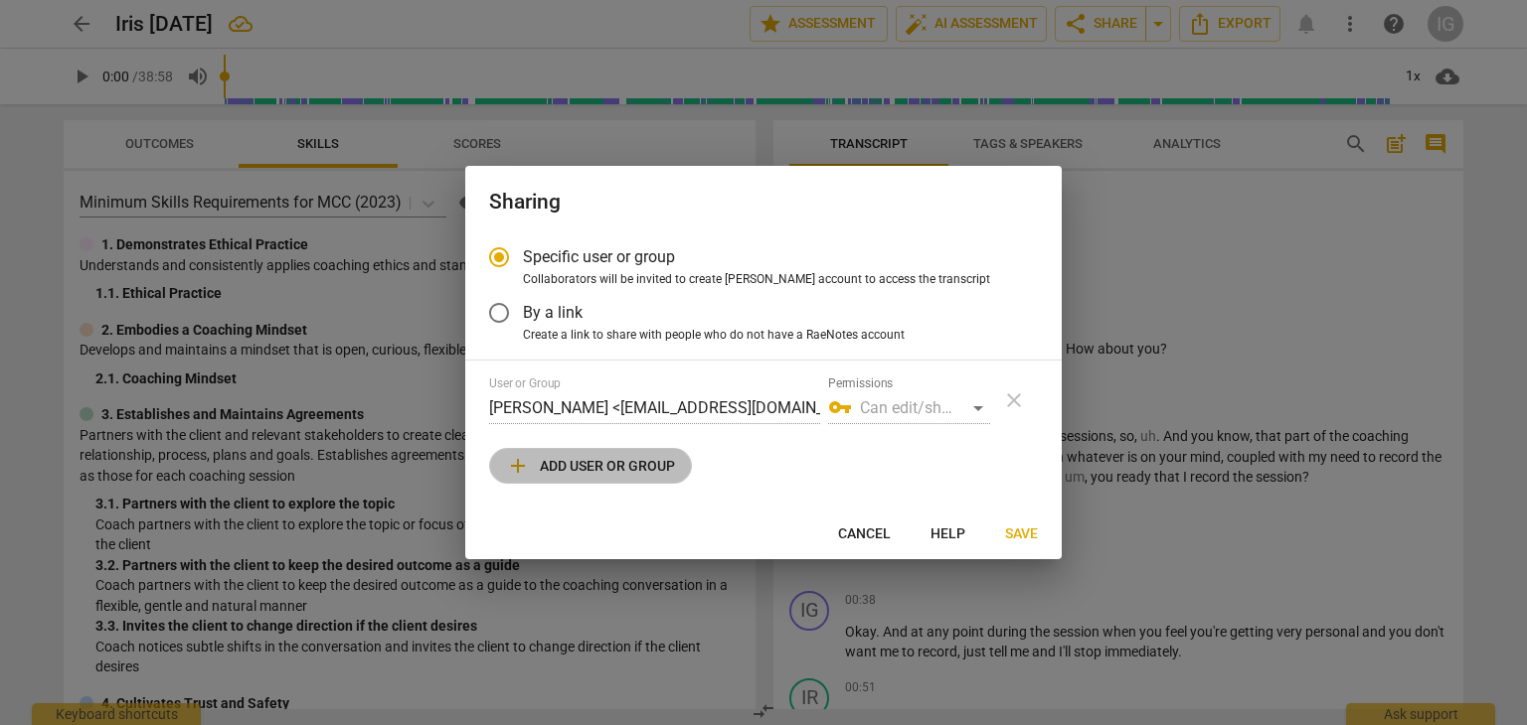
click at [627, 464] on span "add Add user or group" at bounding box center [590, 466] width 169 height 24
radio input "false"
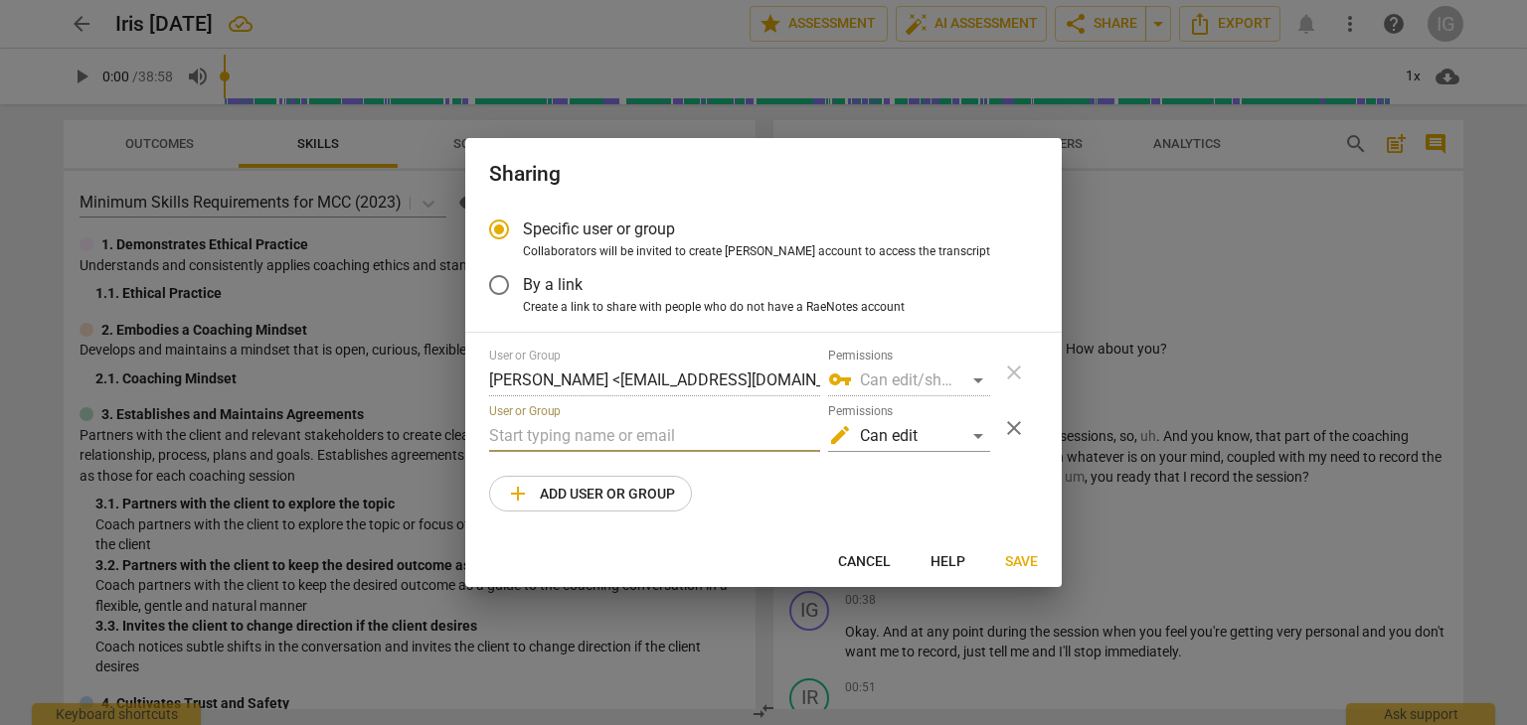
click at [509, 437] on input "text" at bounding box center [654, 436] width 331 height 32
type input "Merci"
